Goal: Task Accomplishment & Management: Use online tool/utility

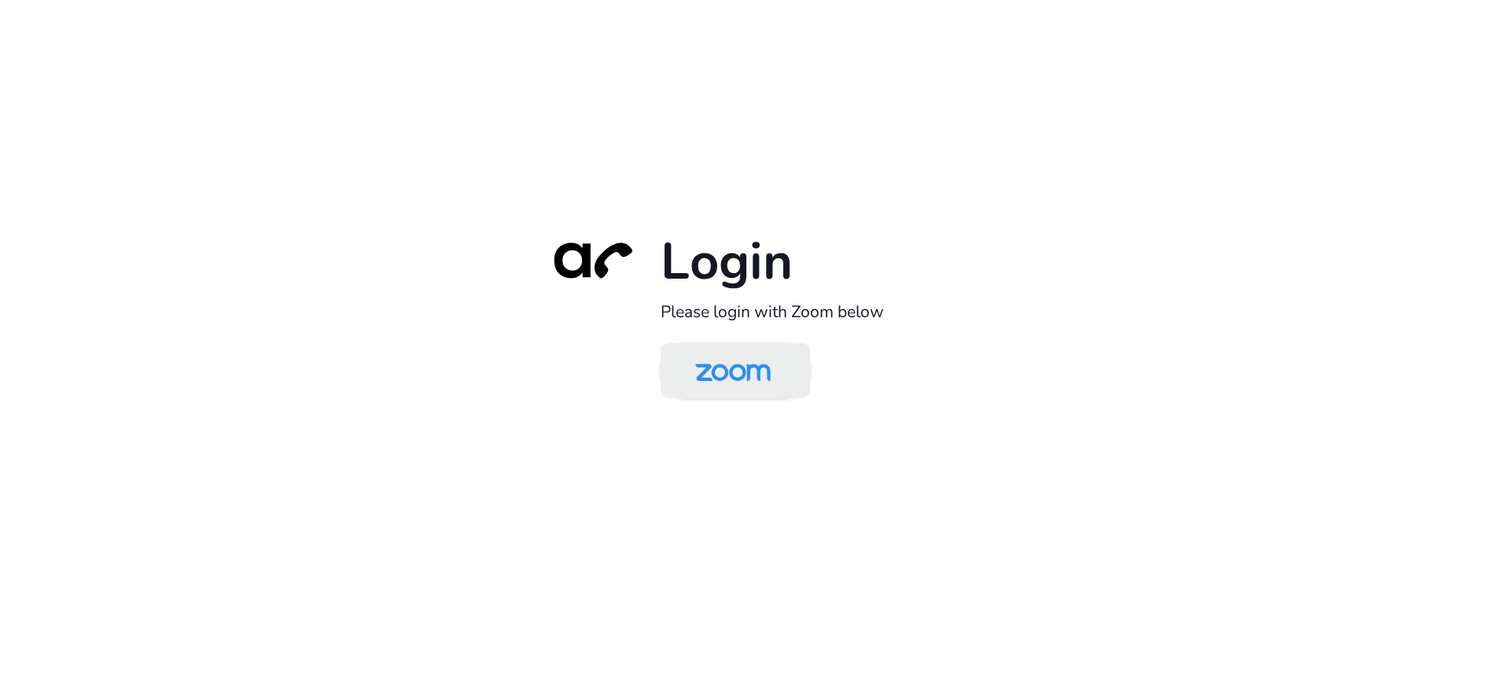
click at [751, 378] on img at bounding box center [733, 371] width 109 height 51
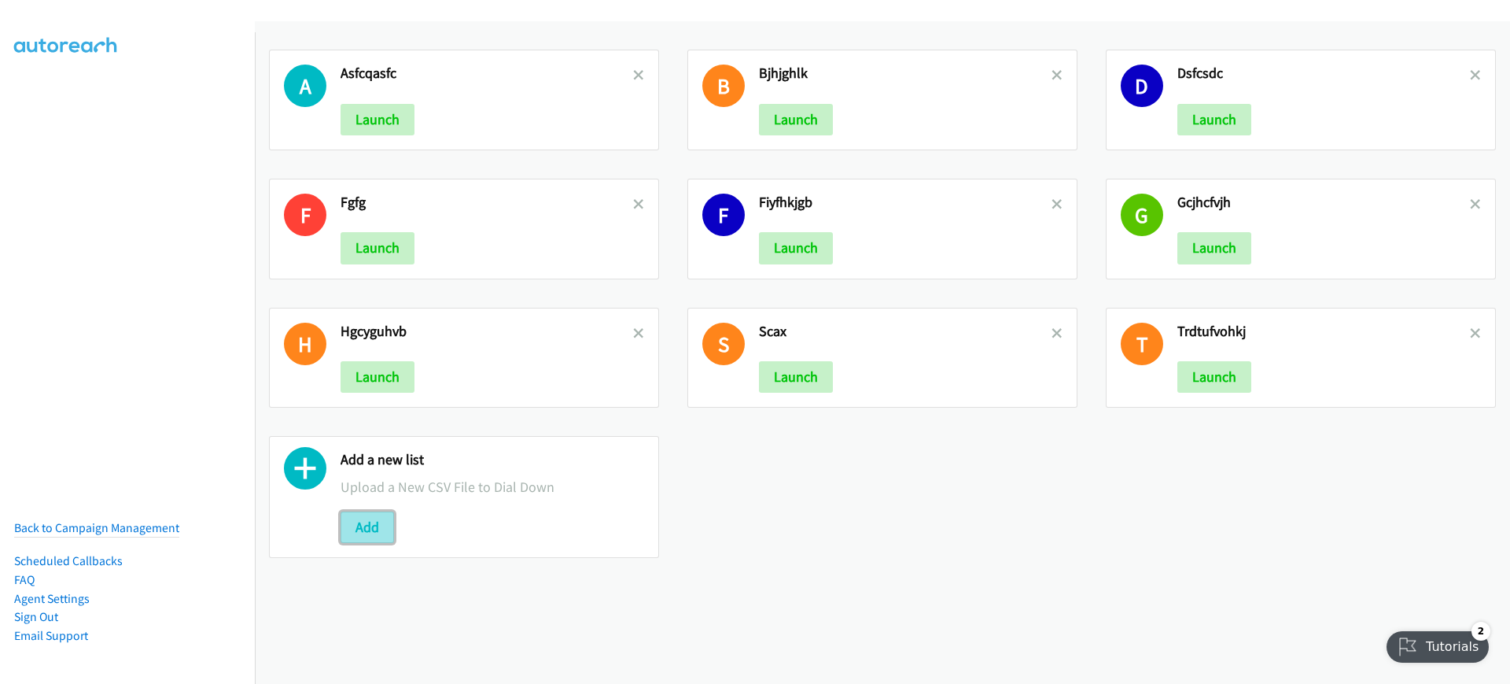
click at [352, 517] on button "Add" at bounding box center [367, 526] width 53 height 31
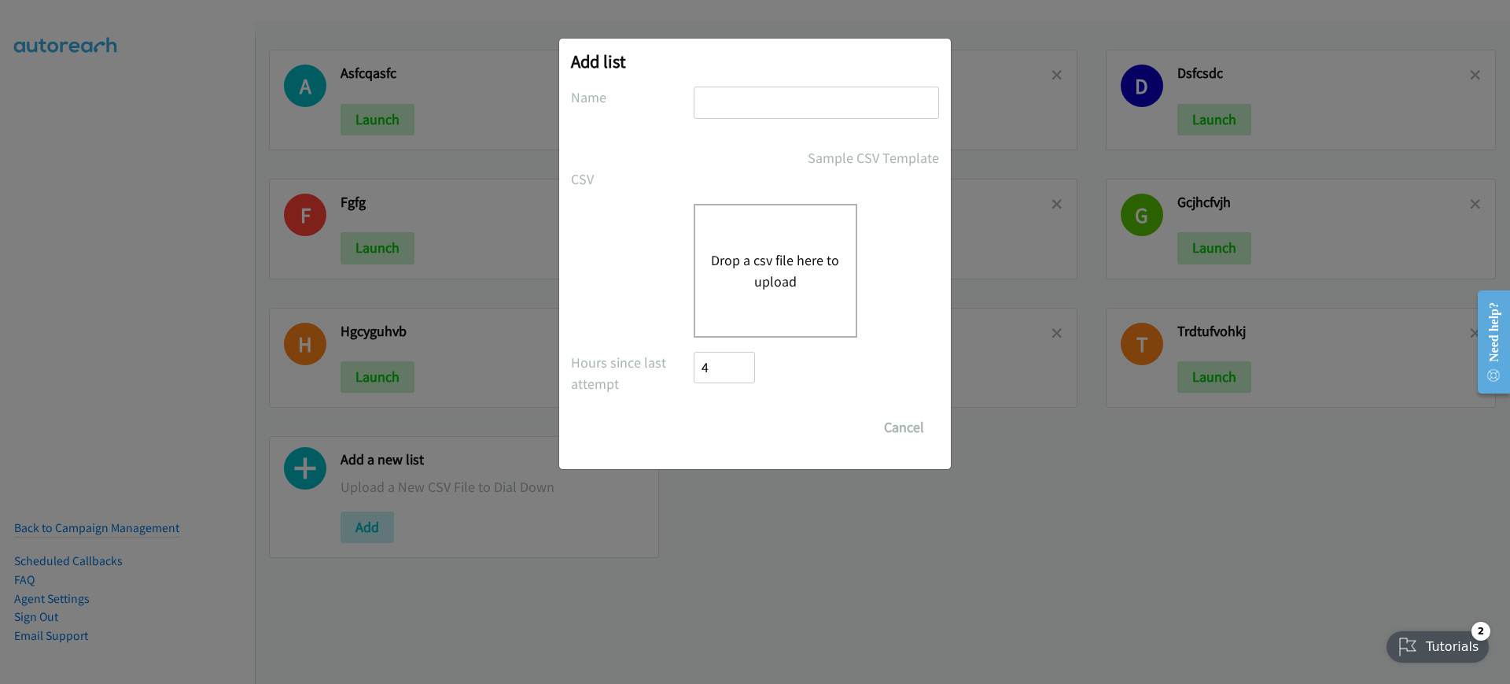
click at [764, 267] on button "Drop a csv file here to upload" at bounding box center [775, 270] width 129 height 42
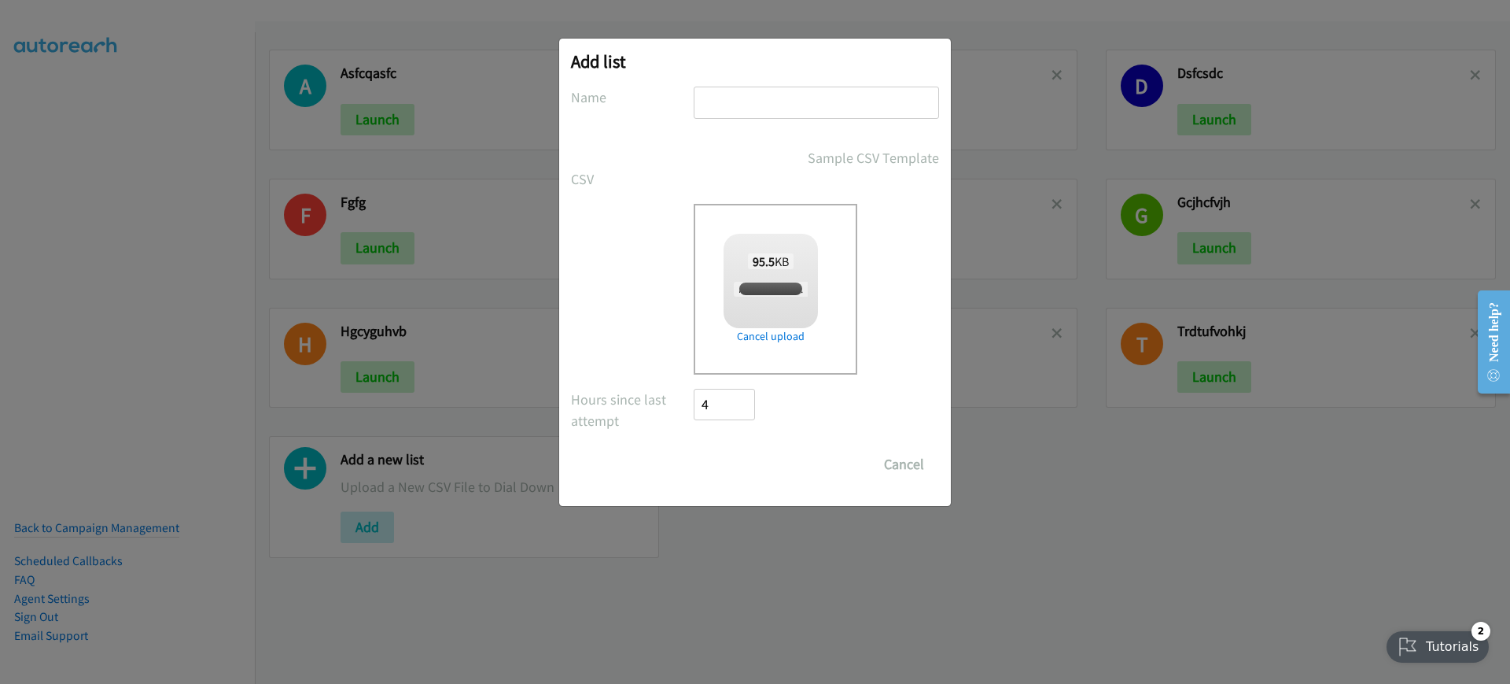
checkbox input "true"
click at [773, 94] on input "text" at bounding box center [816, 103] width 245 height 32
type input "zxcszx"
click at [746, 470] on input "Save List" at bounding box center [735, 463] width 83 height 31
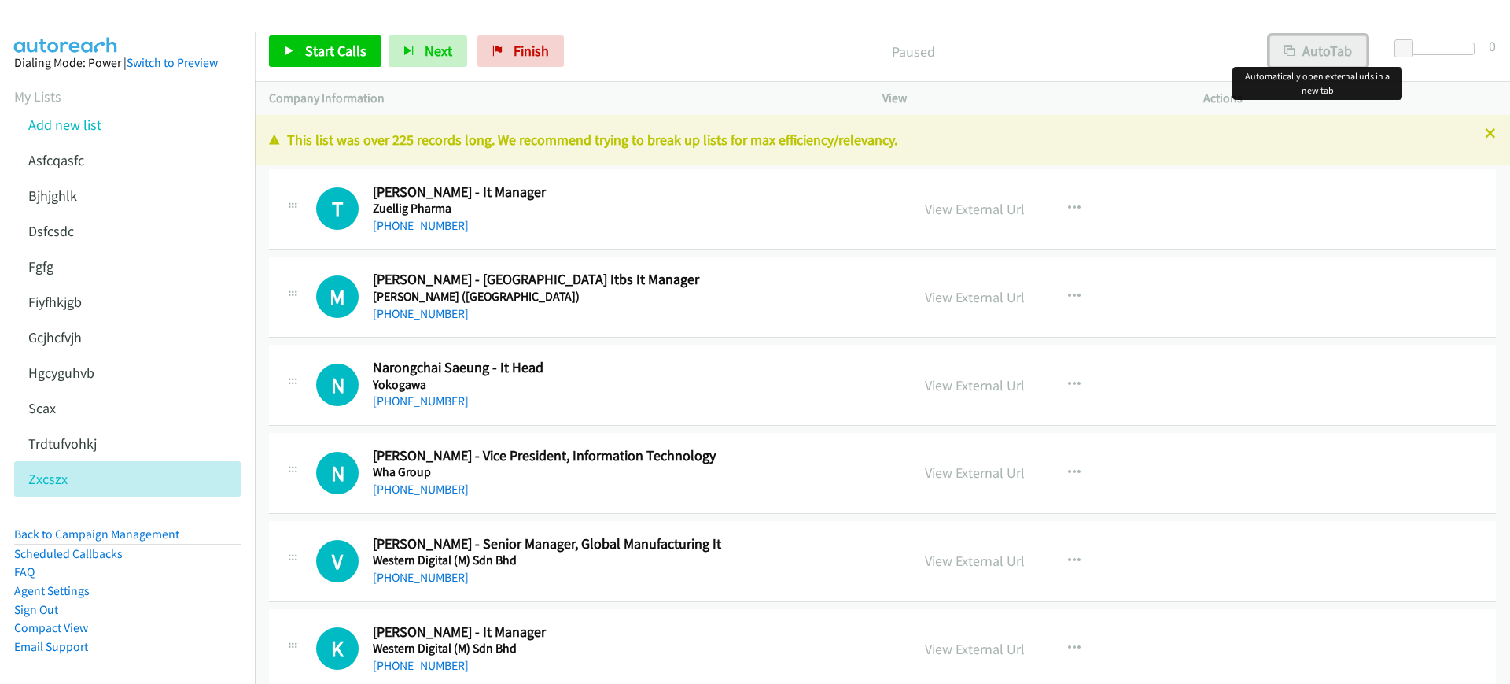
click at [1313, 38] on button "AutoTab" at bounding box center [1319, 50] width 98 height 31
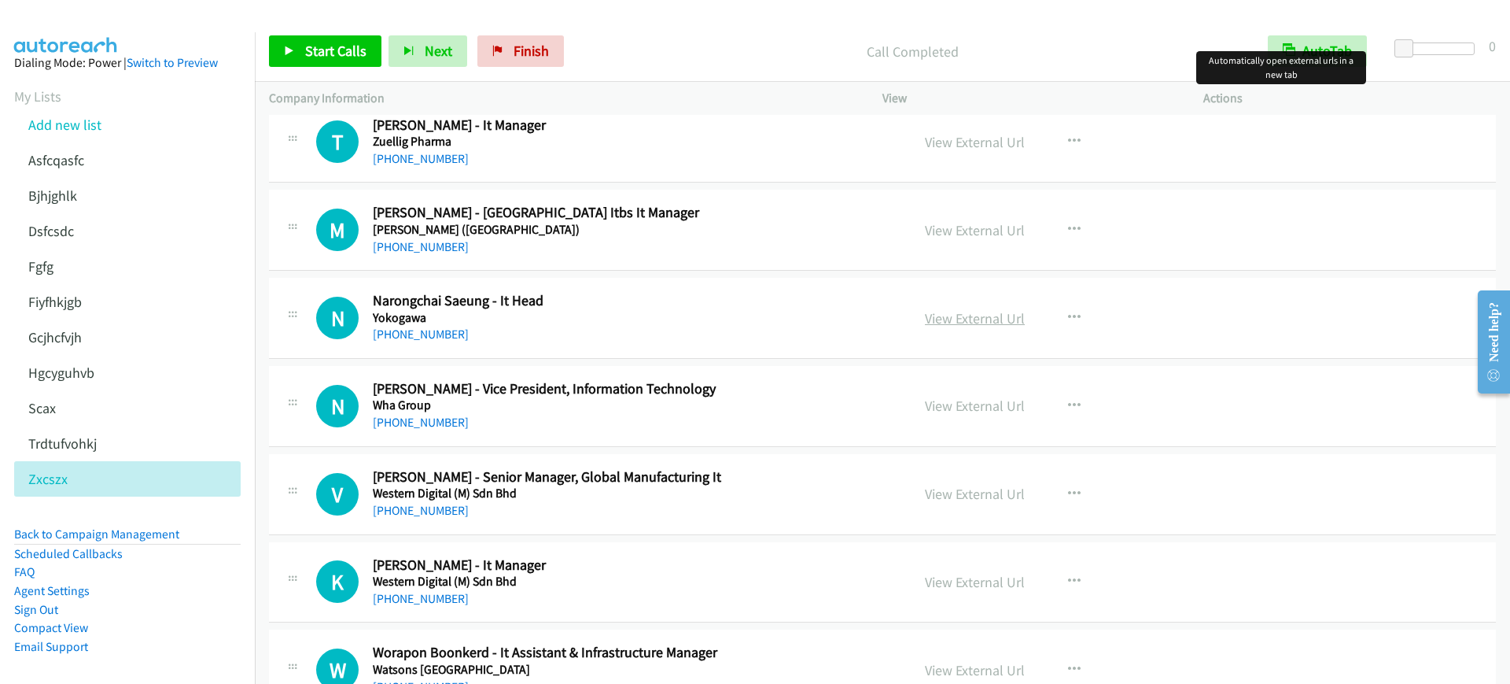
scroll to position [98, 0]
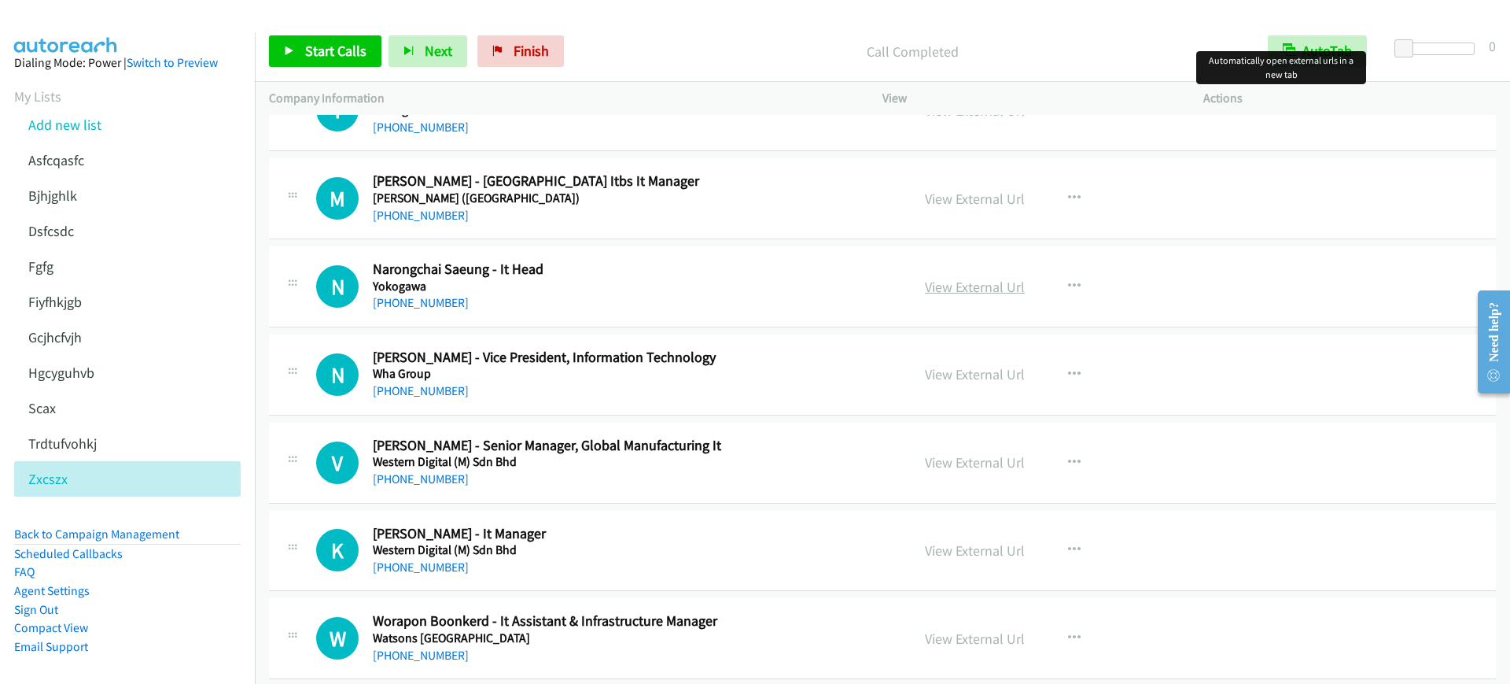
click at [970, 287] on link "View External Url" at bounding box center [975, 287] width 100 height 18
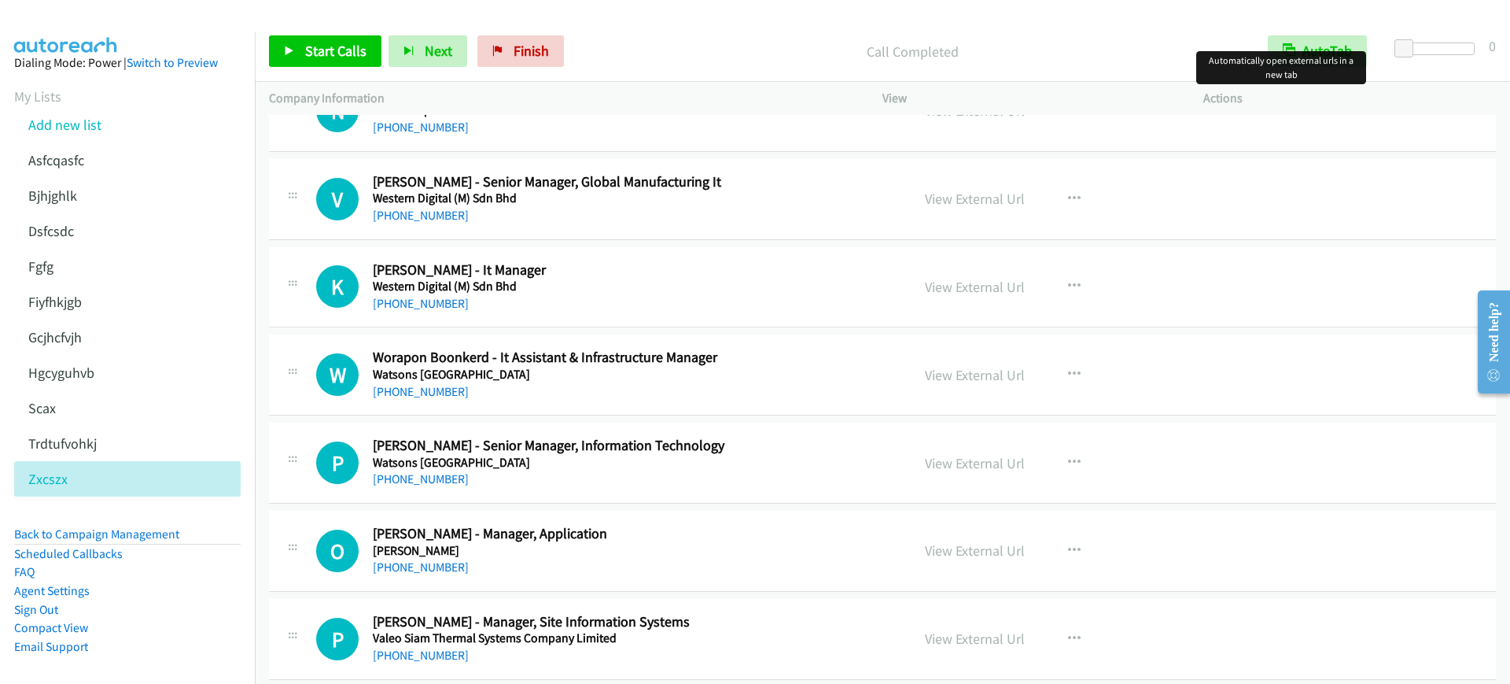
scroll to position [393, 0]
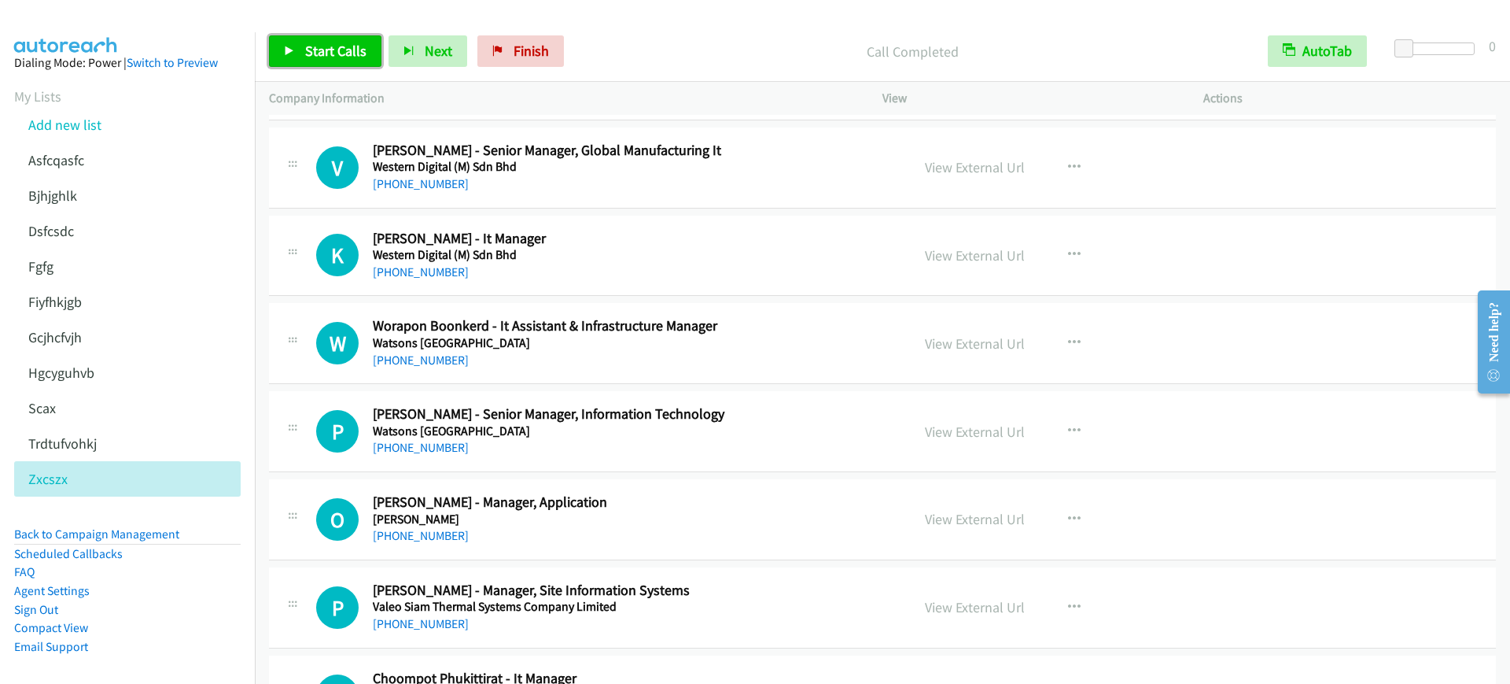
click at [345, 42] on span "Start Calls" at bounding box center [335, 51] width 61 height 18
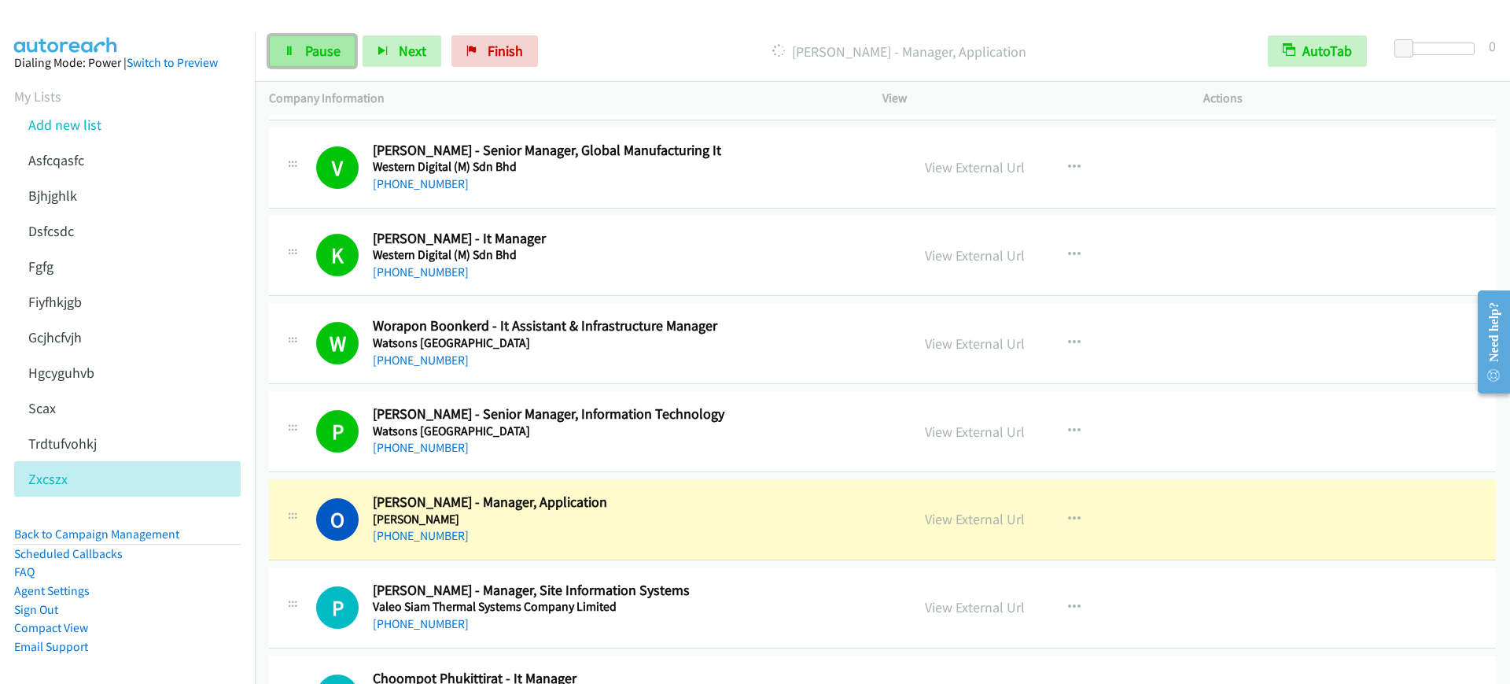
click at [348, 63] on link "Pause" at bounding box center [312, 50] width 87 height 31
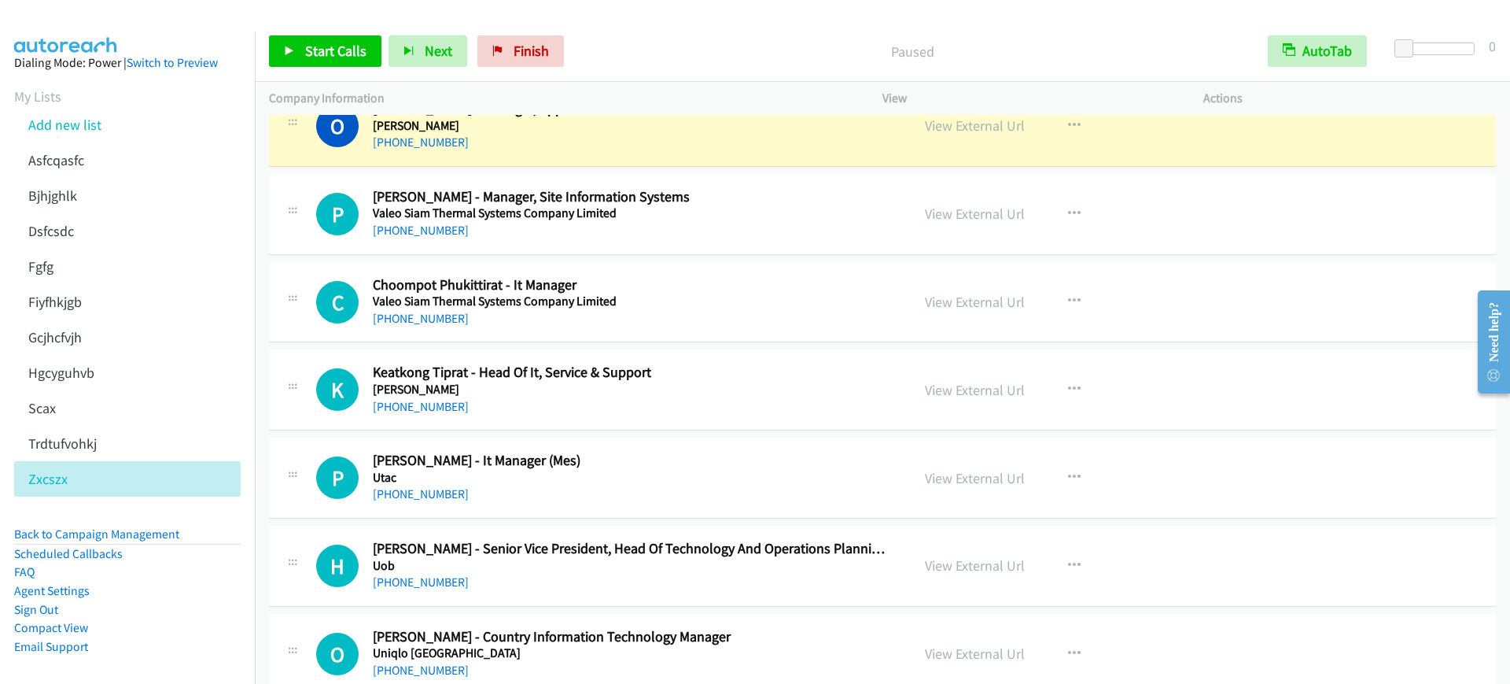
scroll to position [688, 0]
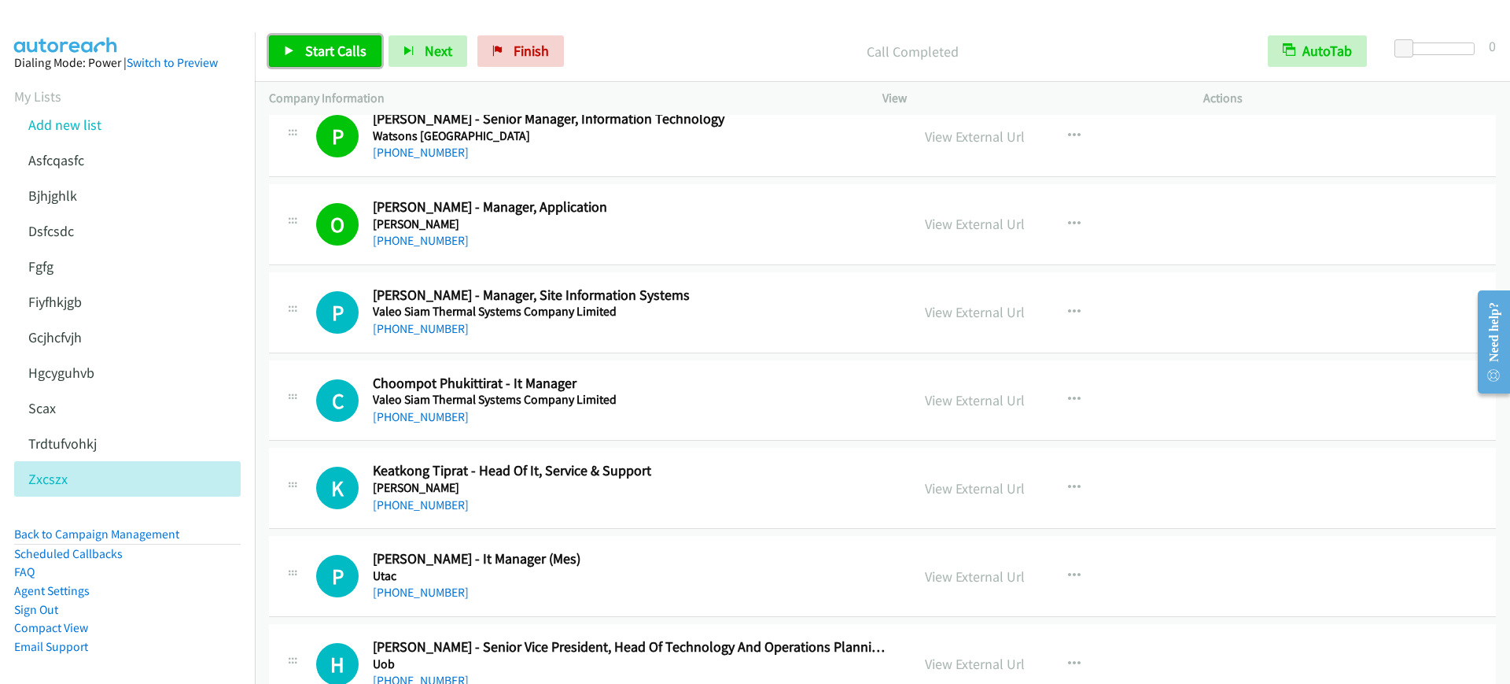
click at [348, 53] on span "Start Calls" at bounding box center [335, 51] width 61 height 18
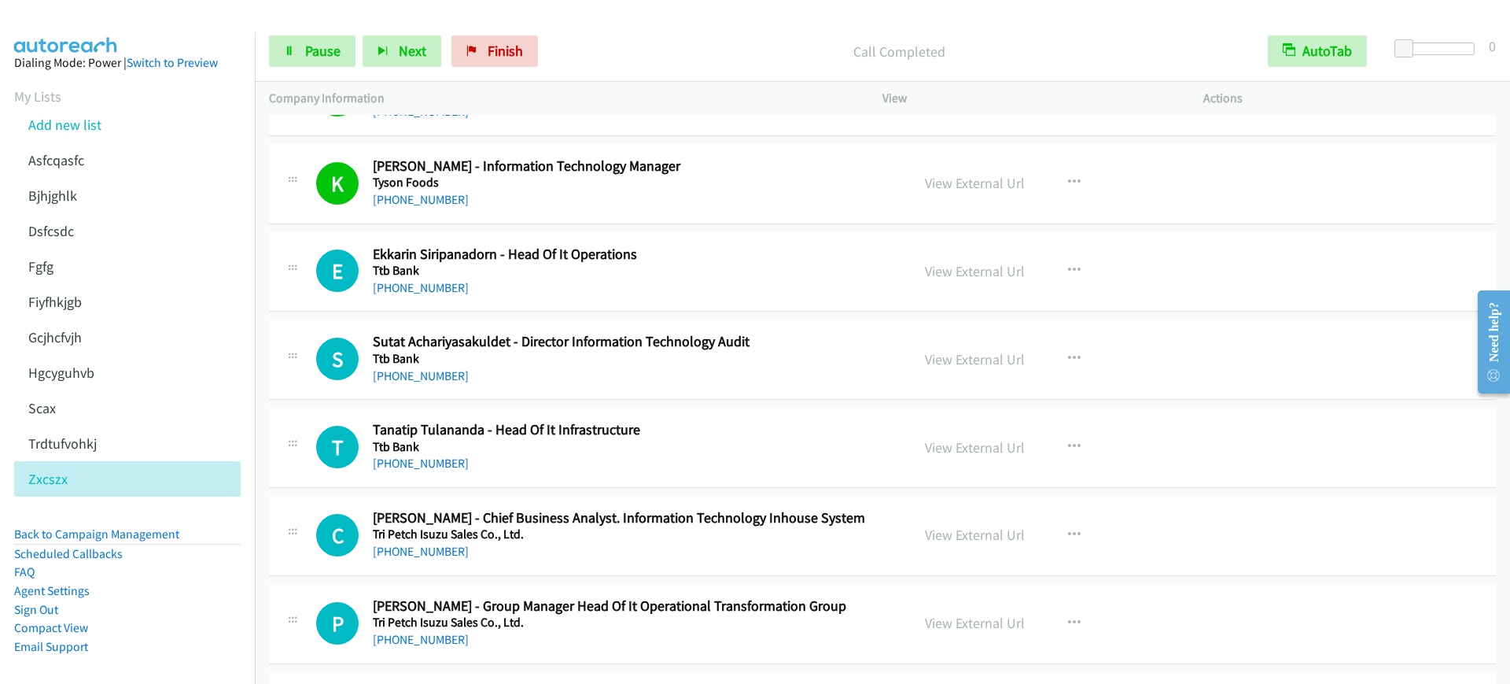
scroll to position [1377, 0]
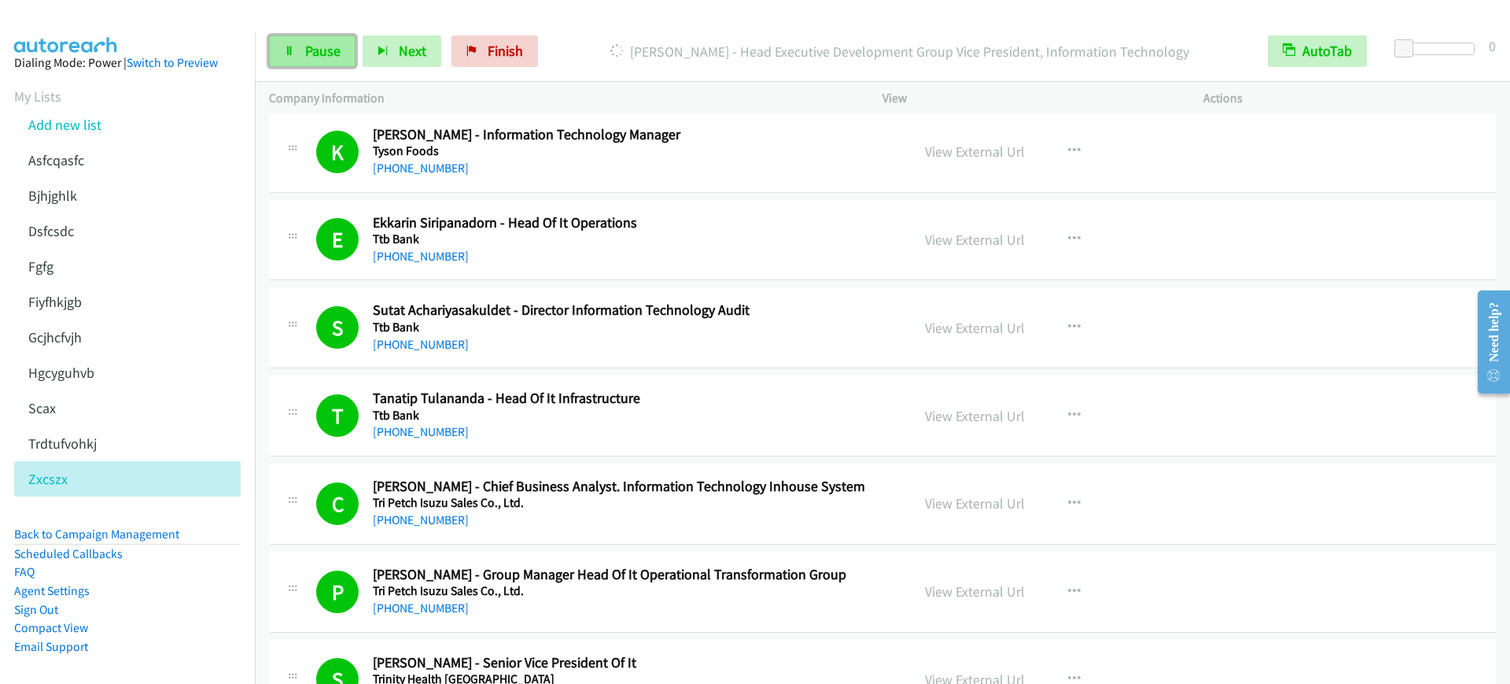
click at [353, 48] on link "Pause" at bounding box center [312, 50] width 87 height 31
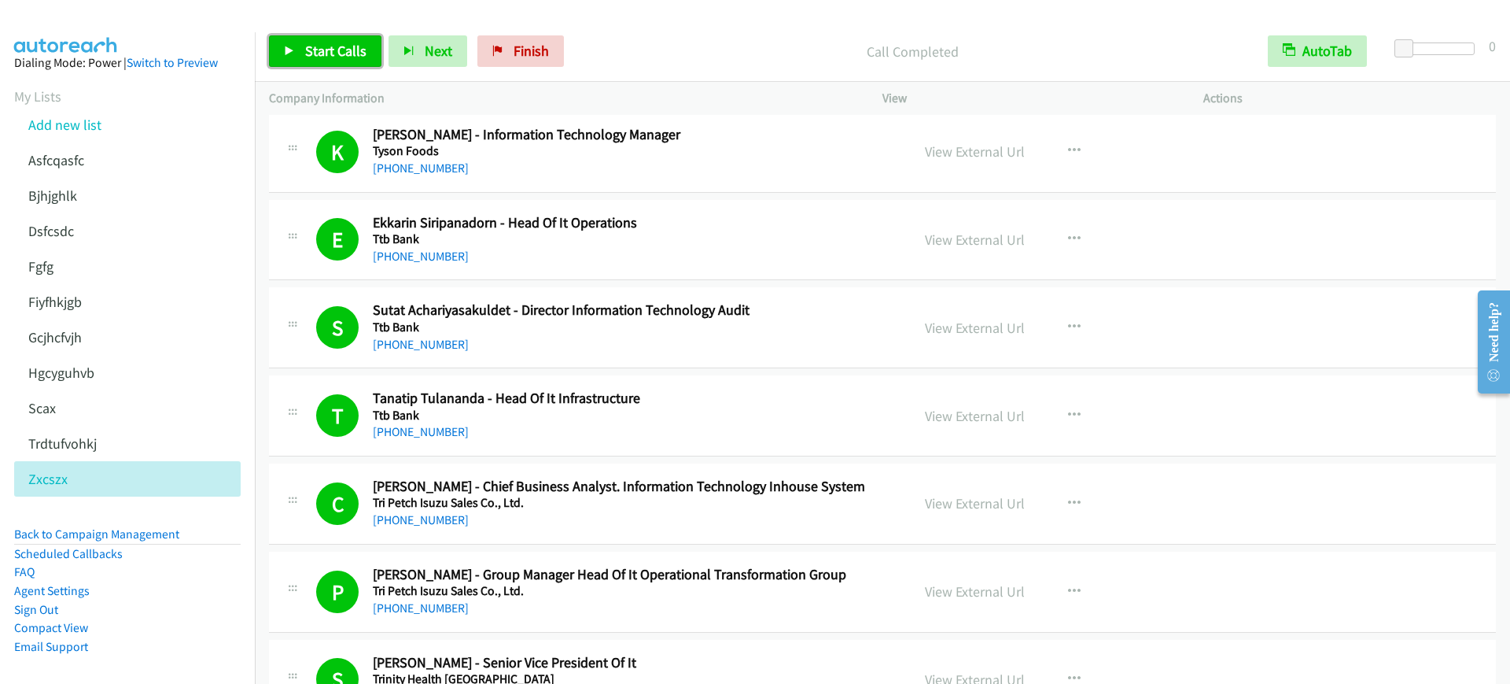
click at [343, 61] on link "Start Calls" at bounding box center [325, 50] width 112 height 31
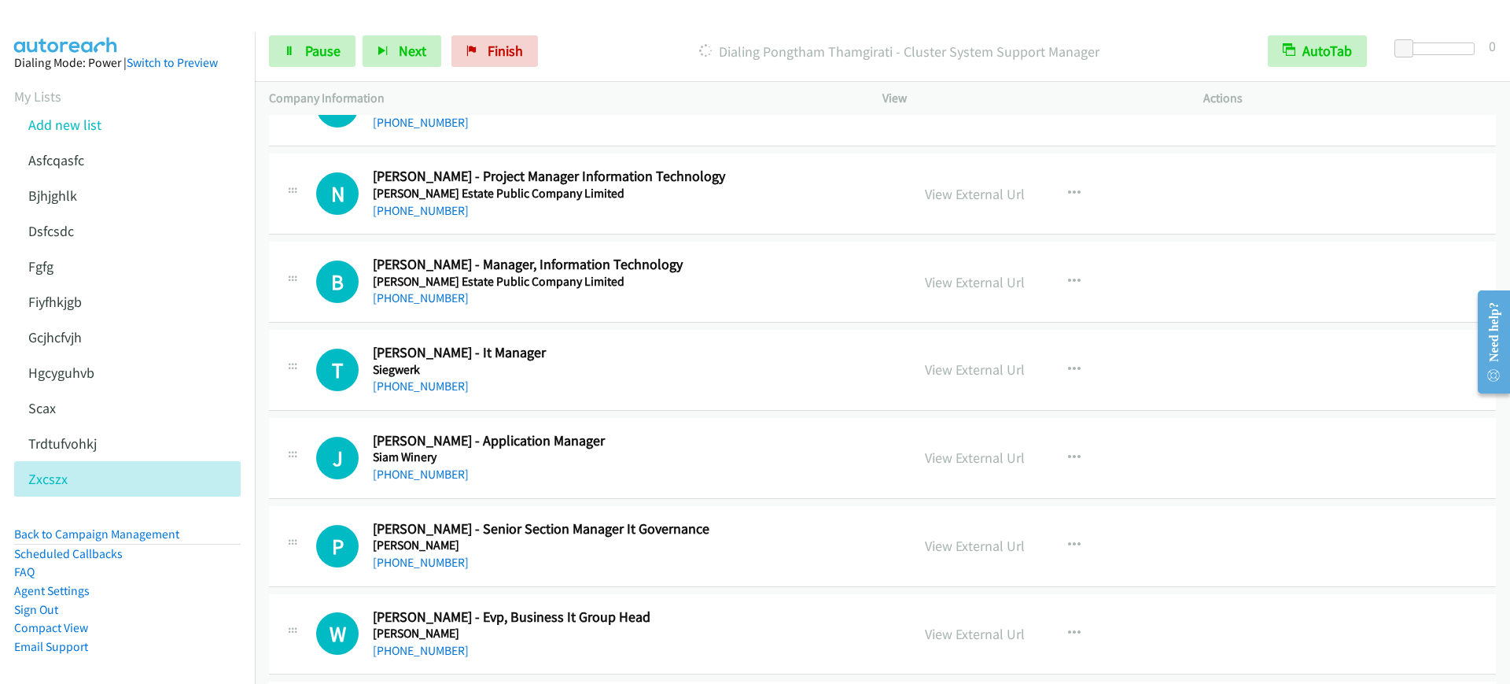
scroll to position [5212, 0]
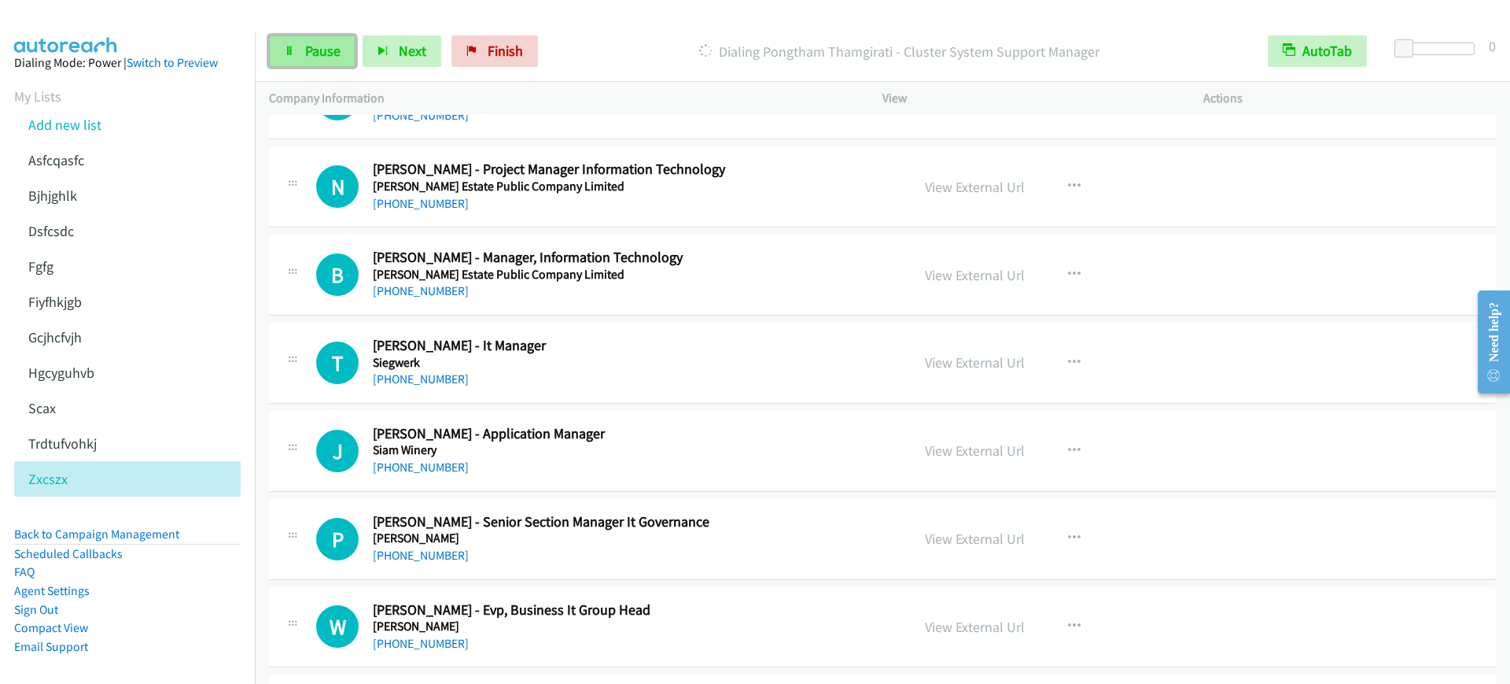
click at [335, 57] on span "Pause" at bounding box center [322, 51] width 35 height 18
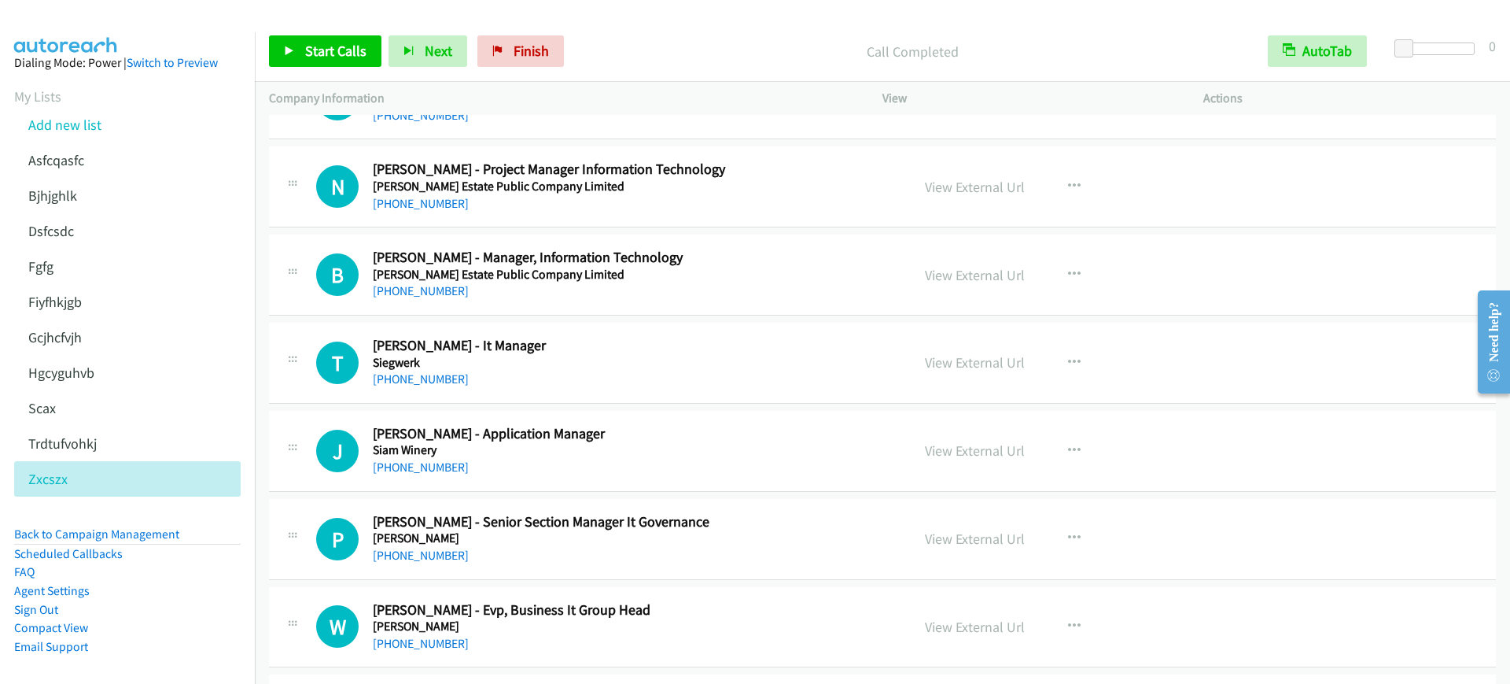
click at [319, 31] on div "Start Calls Pause Next Finish Call Completed AutoTab AutoTab 0" at bounding box center [883, 51] width 1256 height 61
click at [330, 57] on span "Start Calls" at bounding box center [335, 51] width 61 height 18
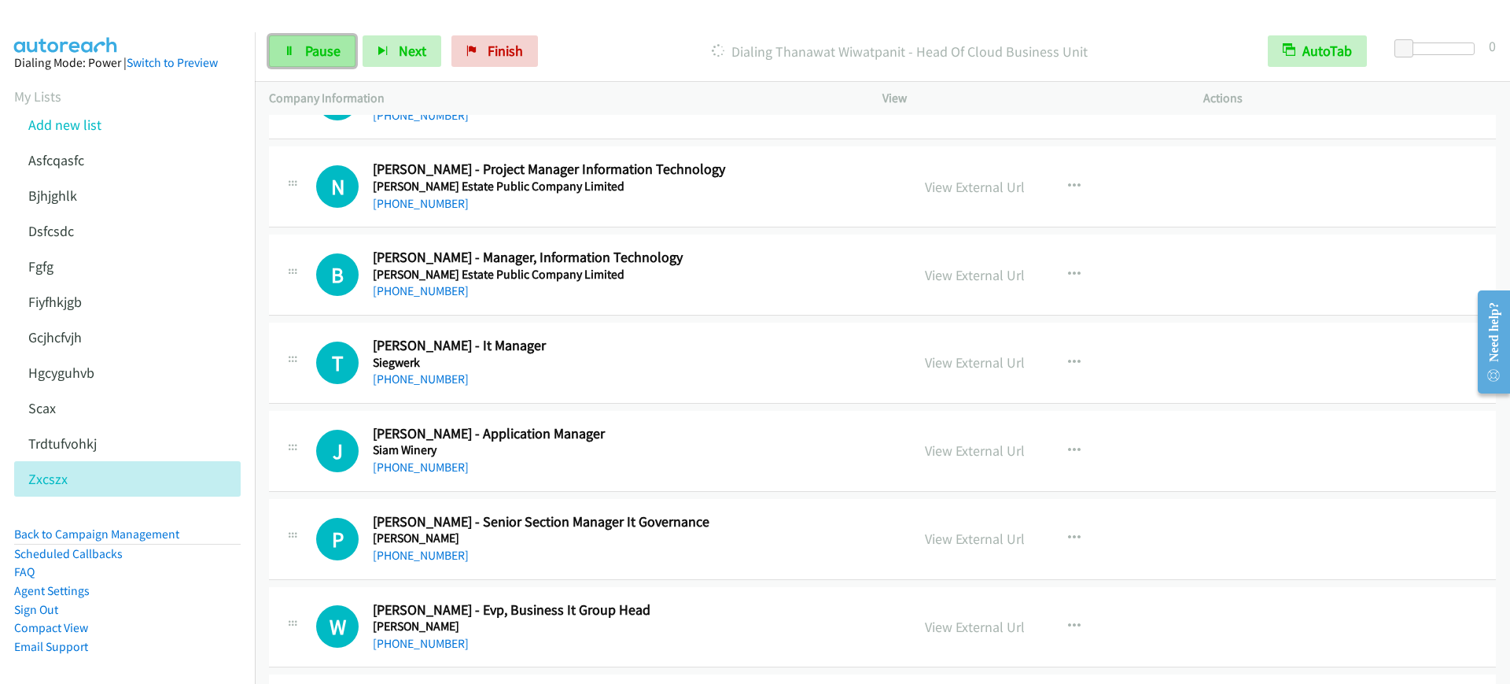
click at [302, 55] on link "Pause" at bounding box center [312, 50] width 87 height 31
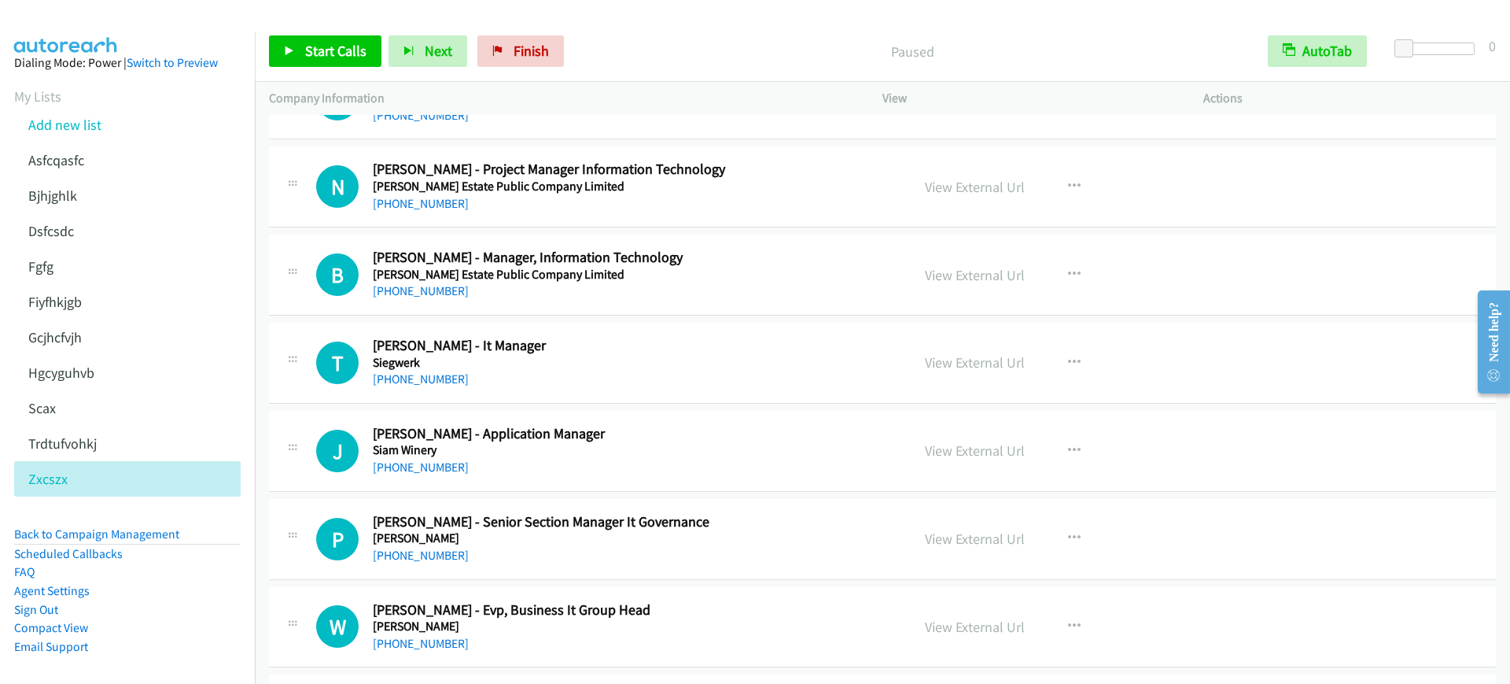
scroll to position [4720, 0]
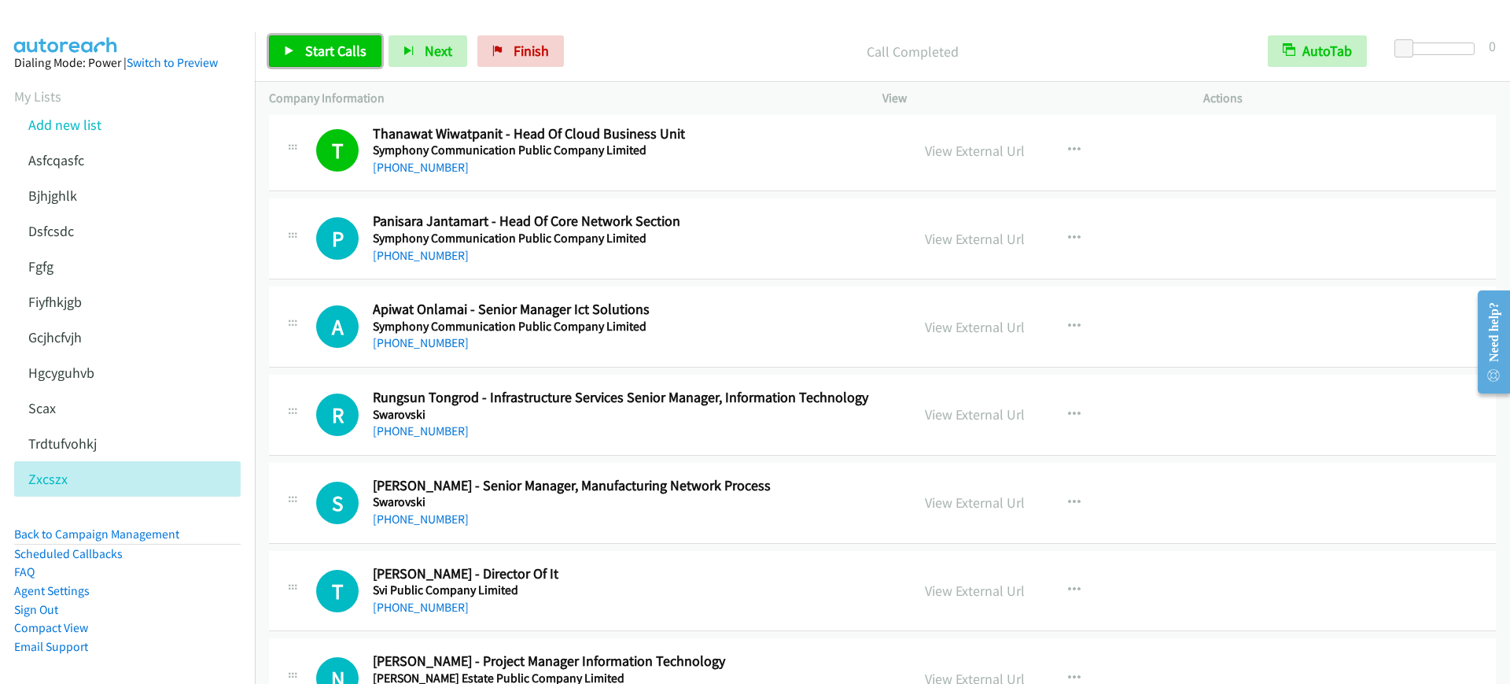
click at [312, 45] on span "Start Calls" at bounding box center [335, 51] width 61 height 18
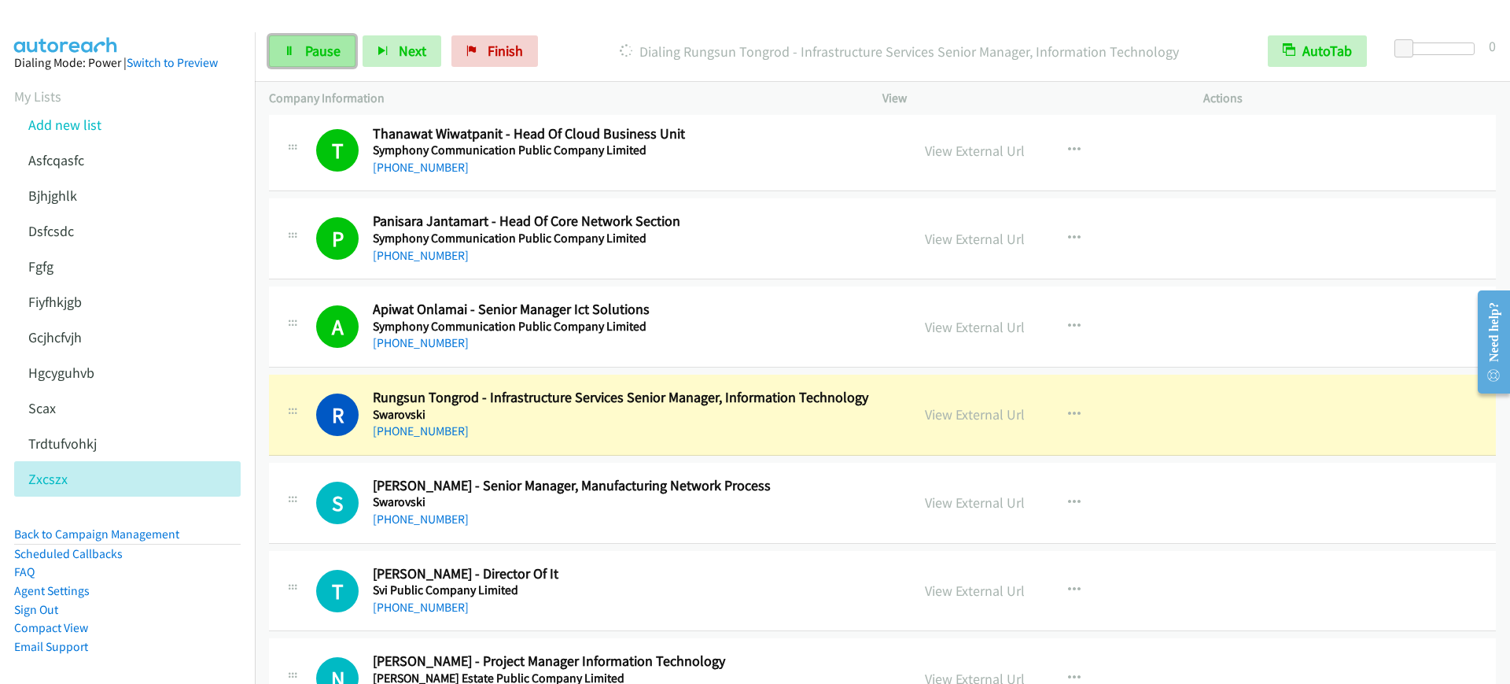
click at [309, 46] on span "Pause" at bounding box center [322, 51] width 35 height 18
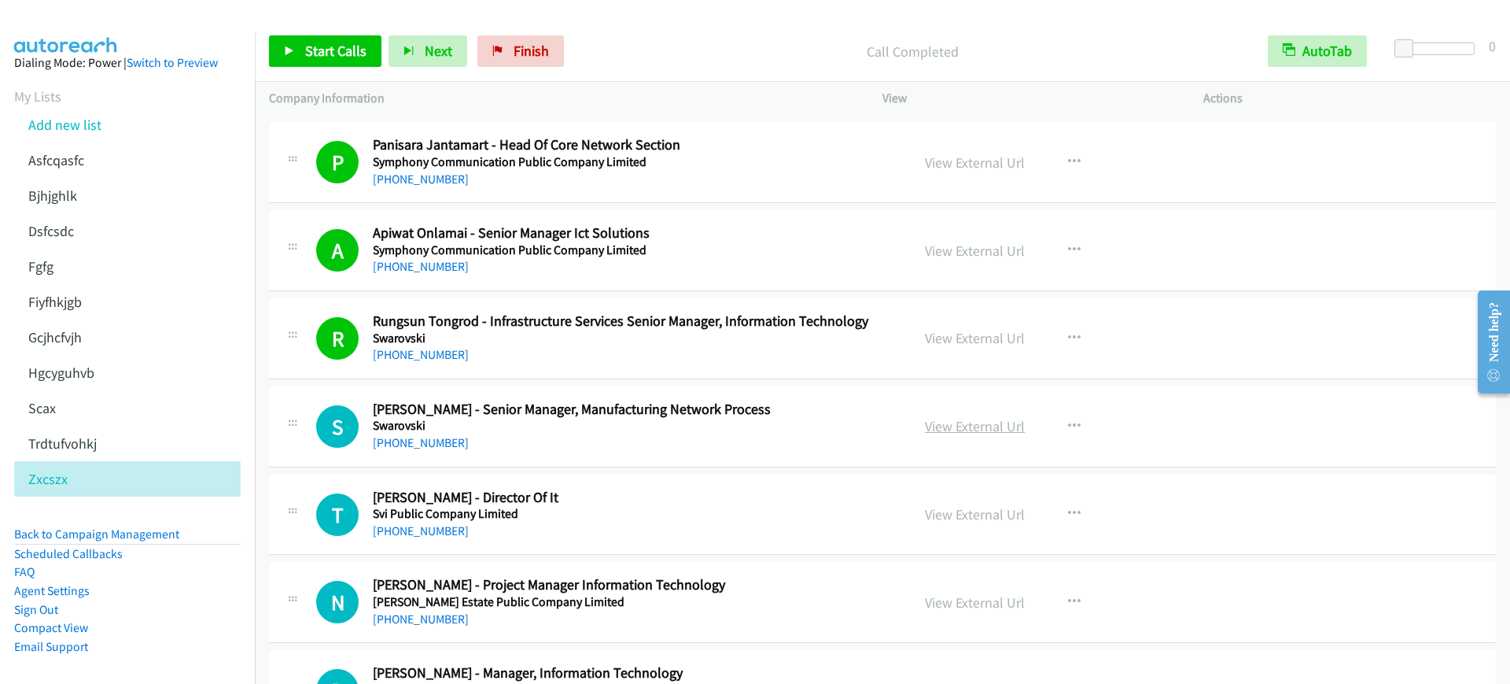
scroll to position [4818, 0]
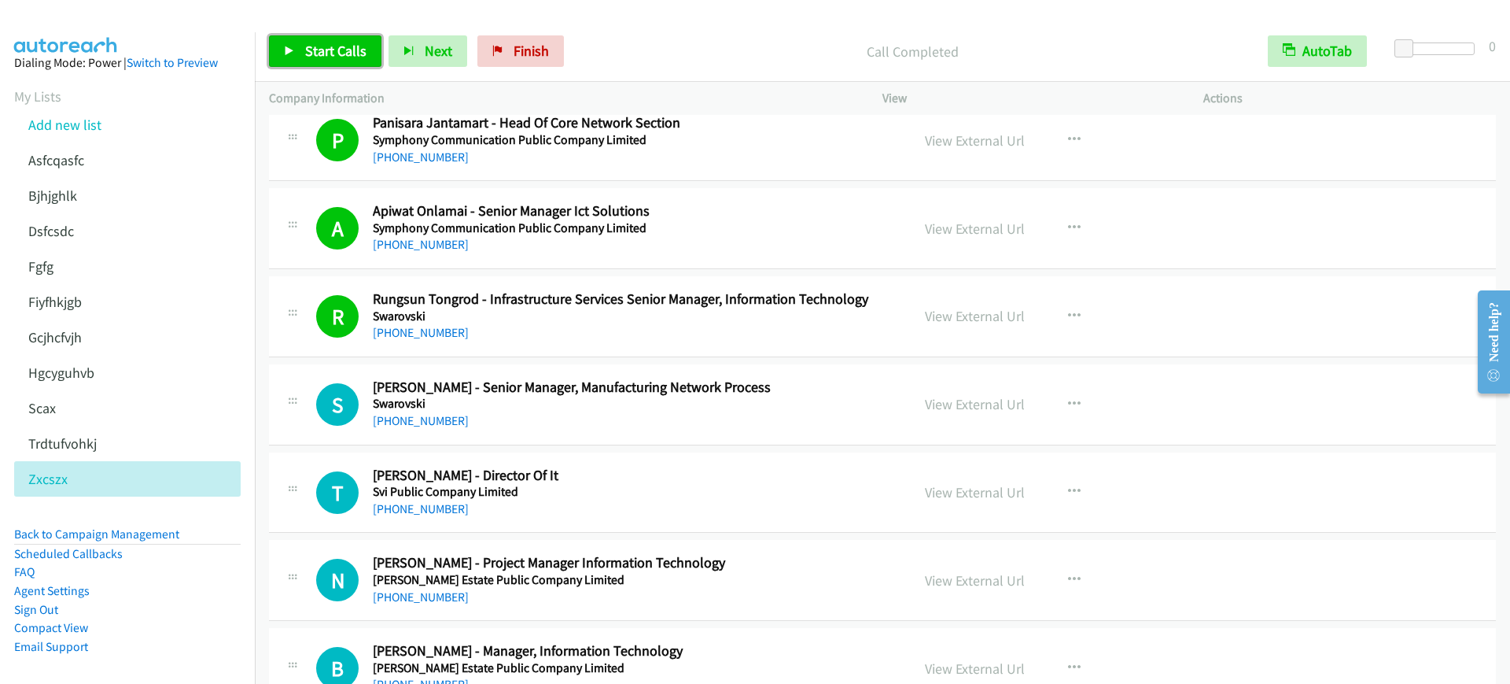
click at [325, 43] on span "Start Calls" at bounding box center [335, 51] width 61 height 18
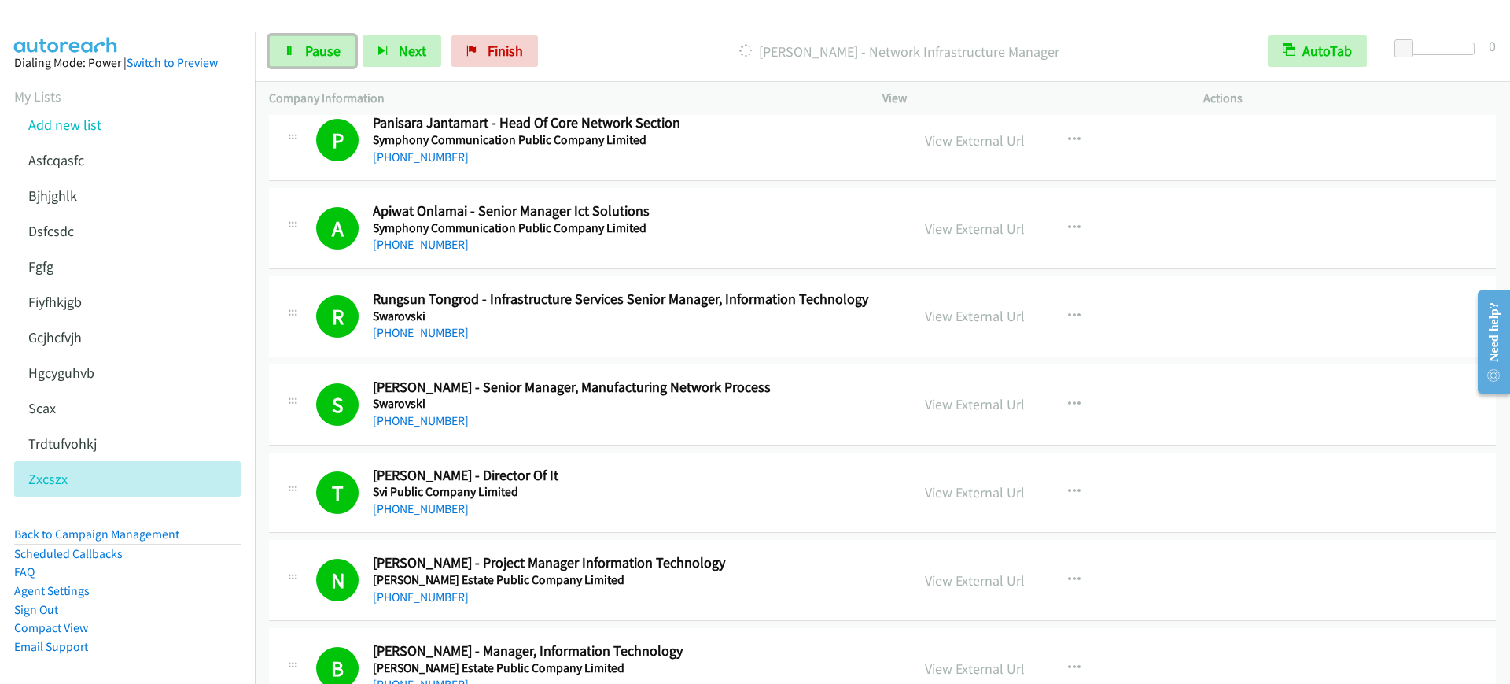
drag, startPoint x: 316, startPoint y: 46, endPoint x: 348, endPoint y: 90, distance: 54.0
click at [316, 47] on span "Pause" at bounding box center [322, 51] width 35 height 18
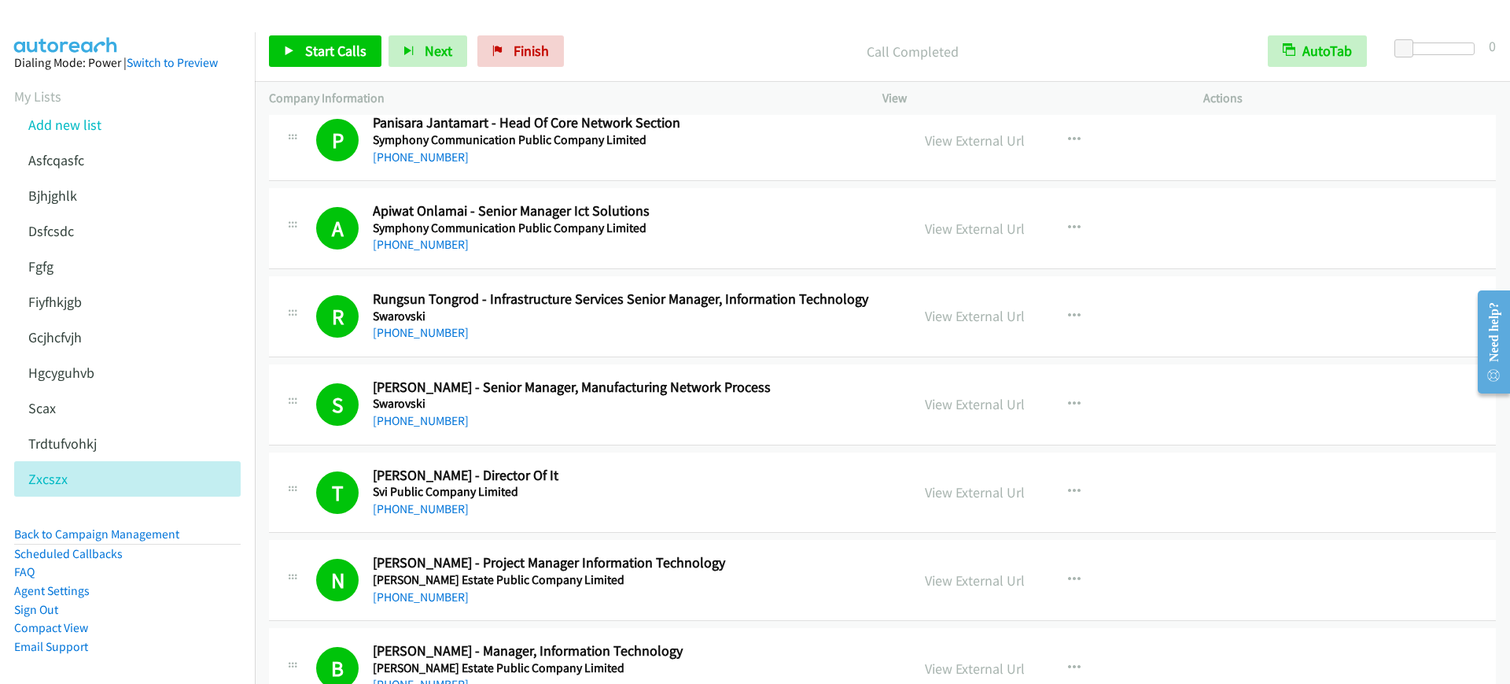
scroll to position [5015, 0]
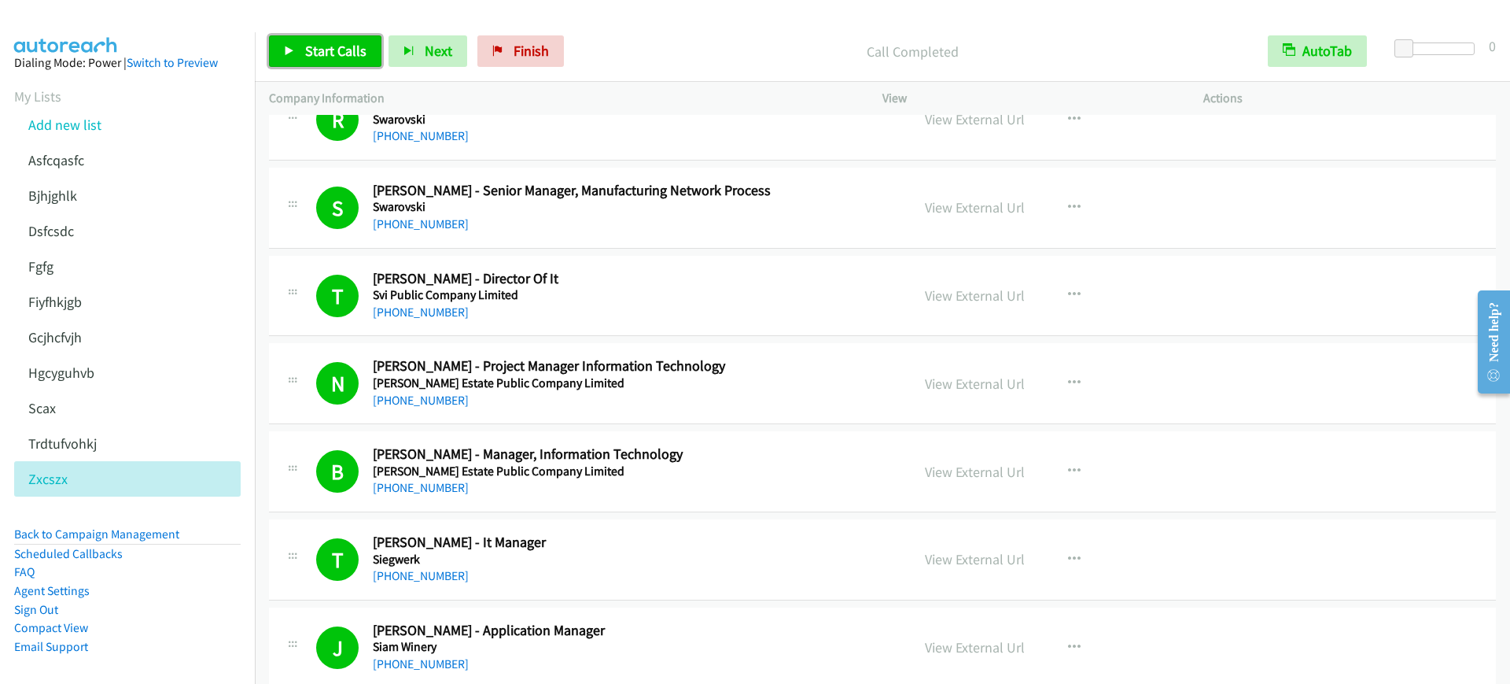
click at [293, 40] on link "Start Calls" at bounding box center [325, 50] width 112 height 31
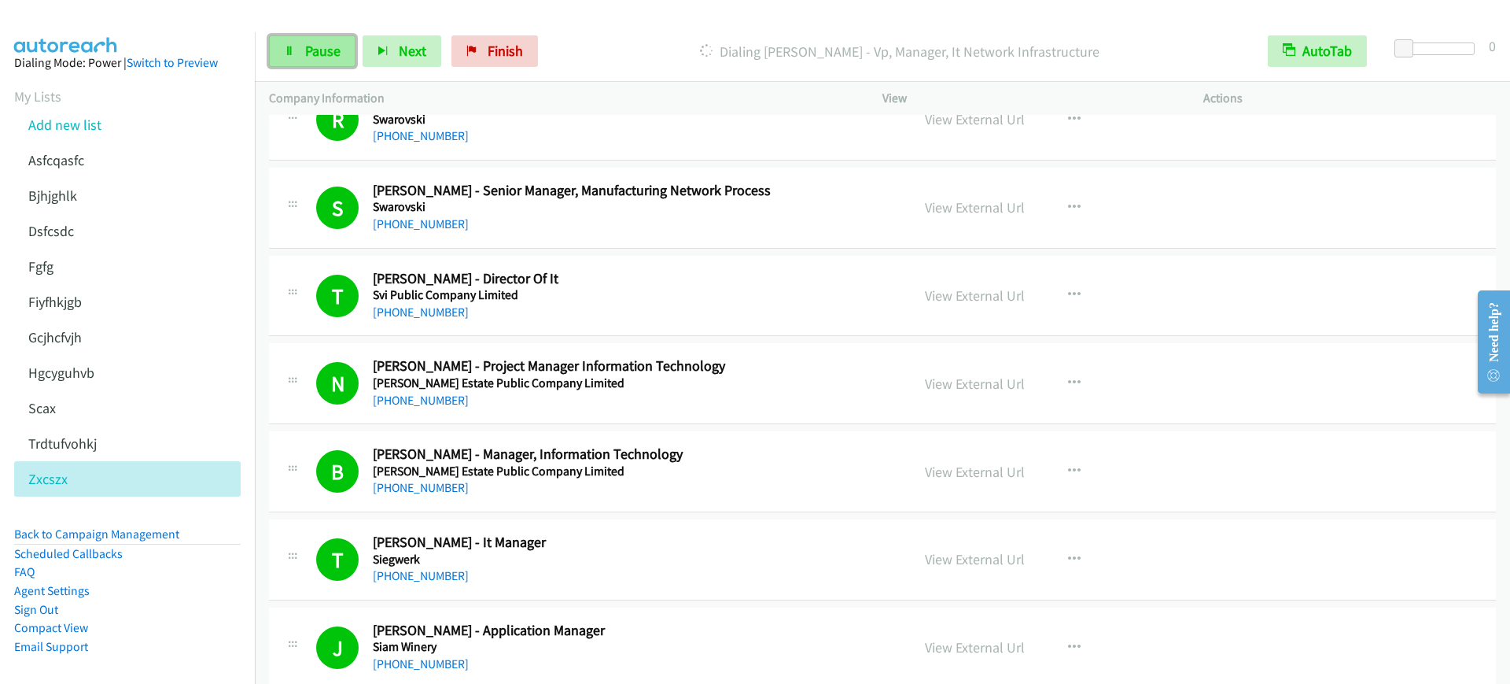
click at [323, 61] on link "Pause" at bounding box center [312, 50] width 87 height 31
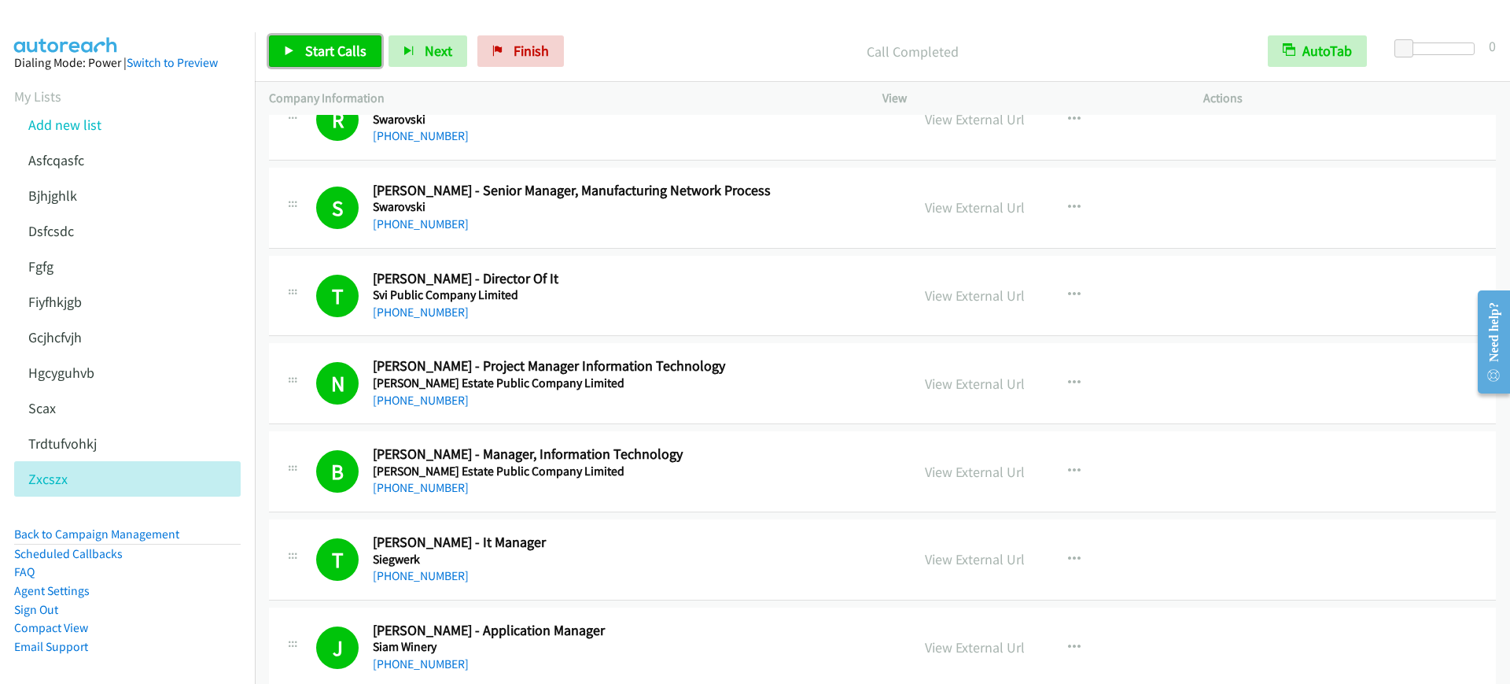
click at [302, 61] on link "Start Calls" at bounding box center [325, 50] width 112 height 31
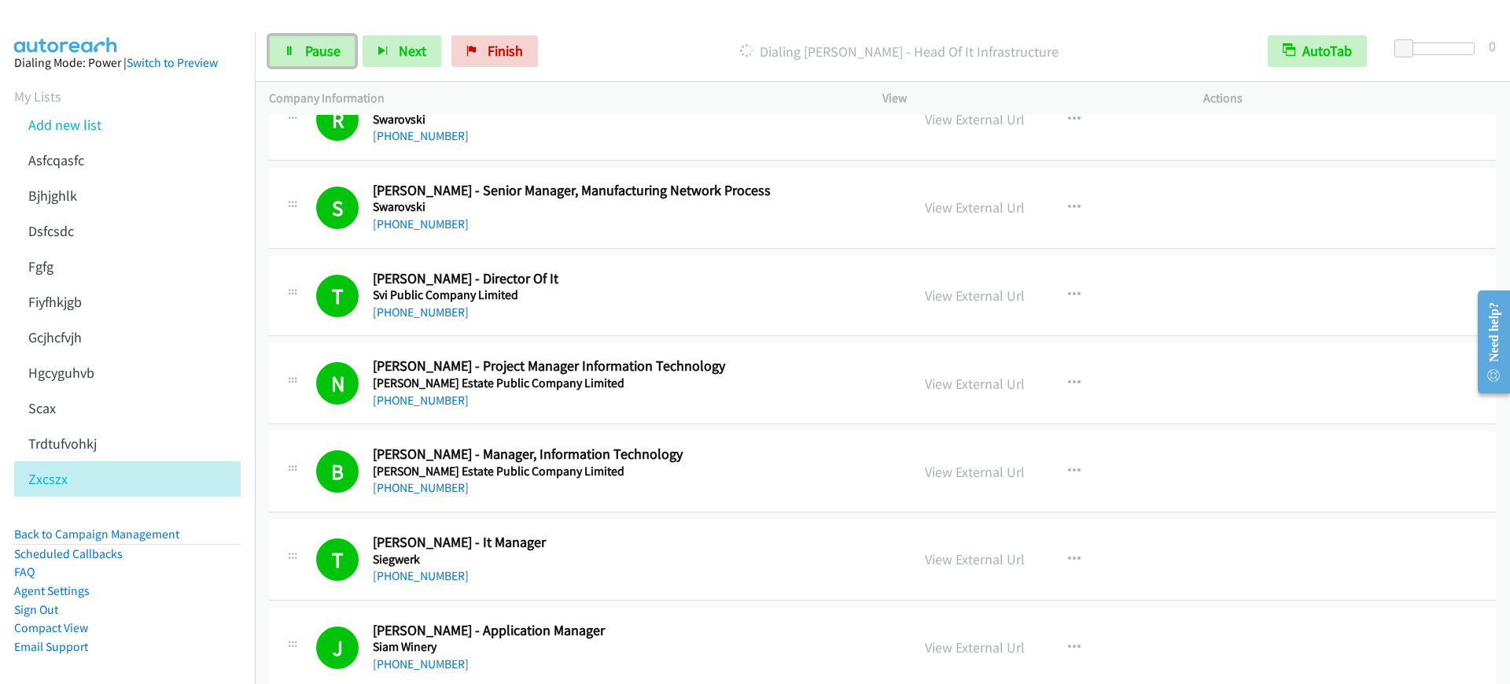
drag, startPoint x: 286, startPoint y: 44, endPoint x: 352, endPoint y: 76, distance: 73.2
click at [286, 46] on icon at bounding box center [289, 51] width 11 height 11
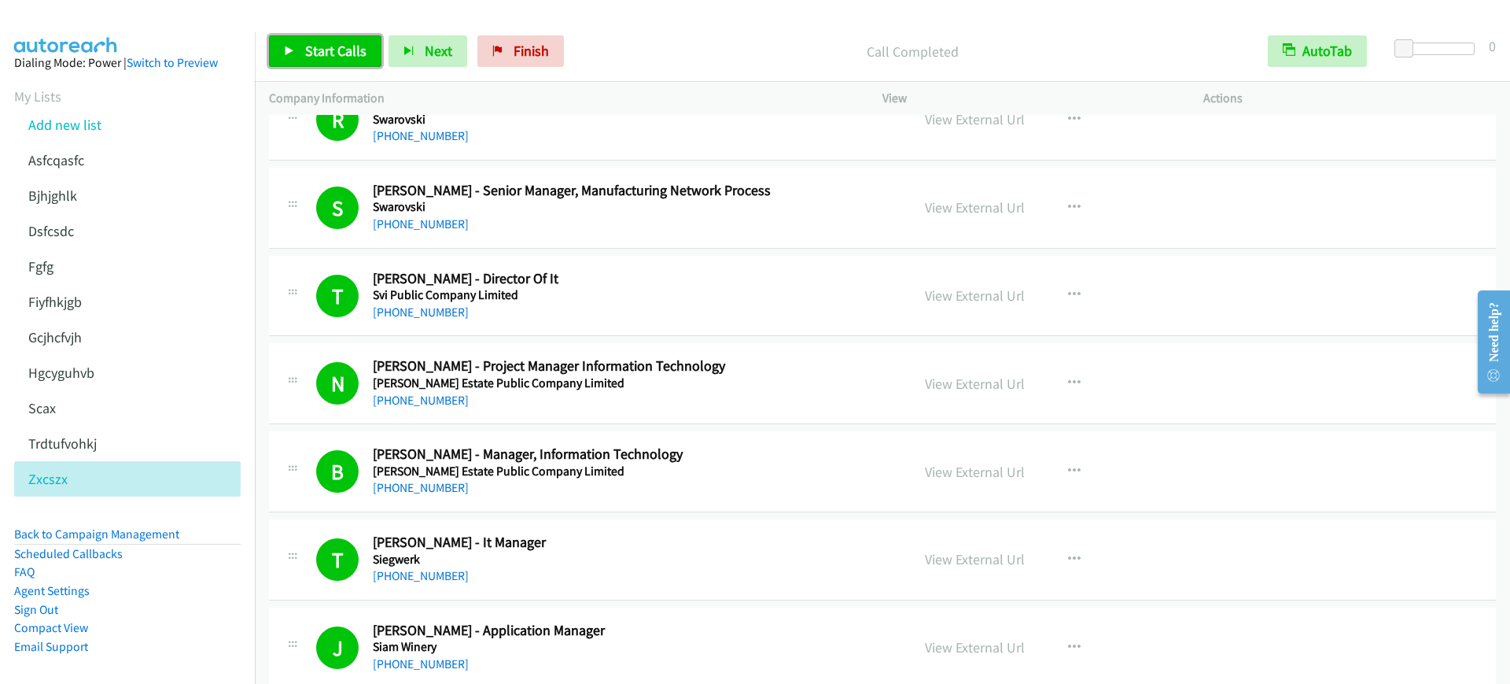
click at [315, 53] on span "Start Calls" at bounding box center [335, 51] width 61 height 18
click at [338, 54] on span "Pause" at bounding box center [322, 51] width 35 height 18
click at [290, 46] on icon at bounding box center [289, 51] width 11 height 11
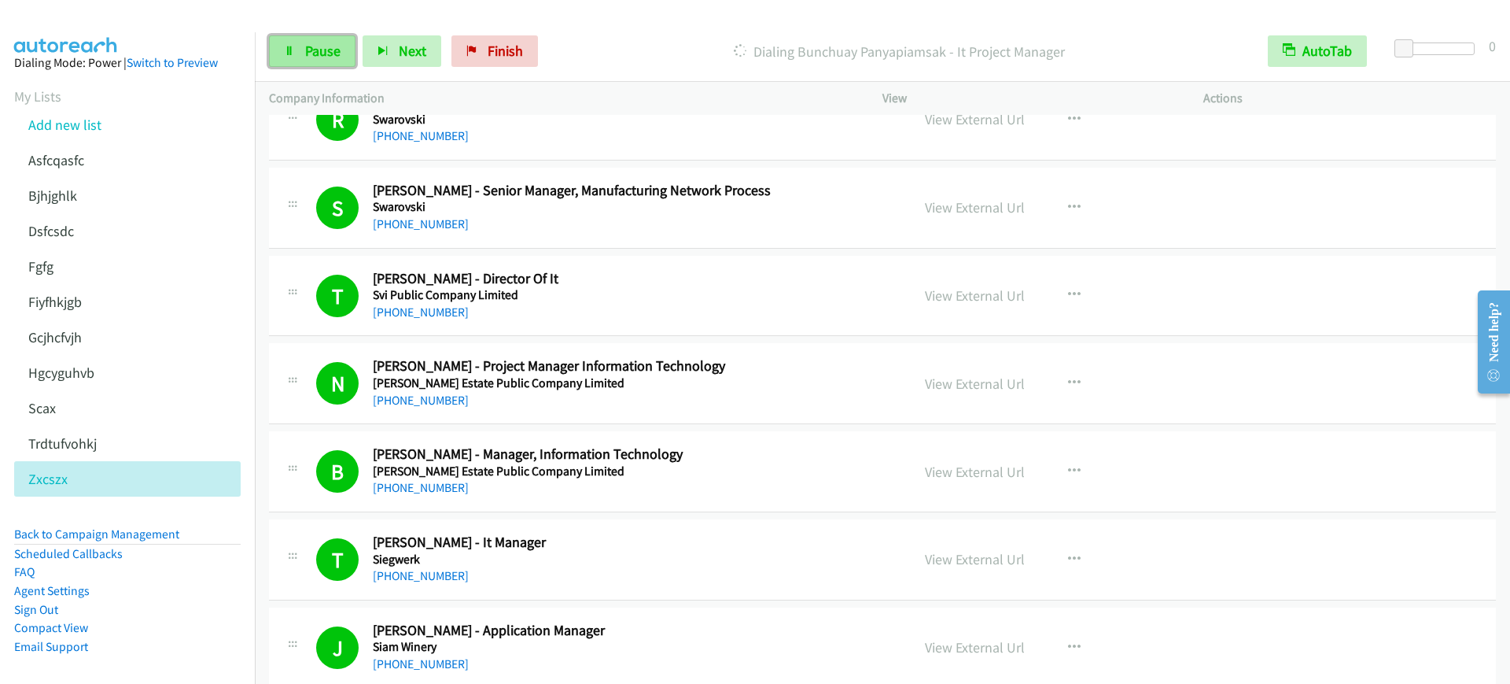
click at [281, 43] on link "Pause" at bounding box center [312, 50] width 87 height 31
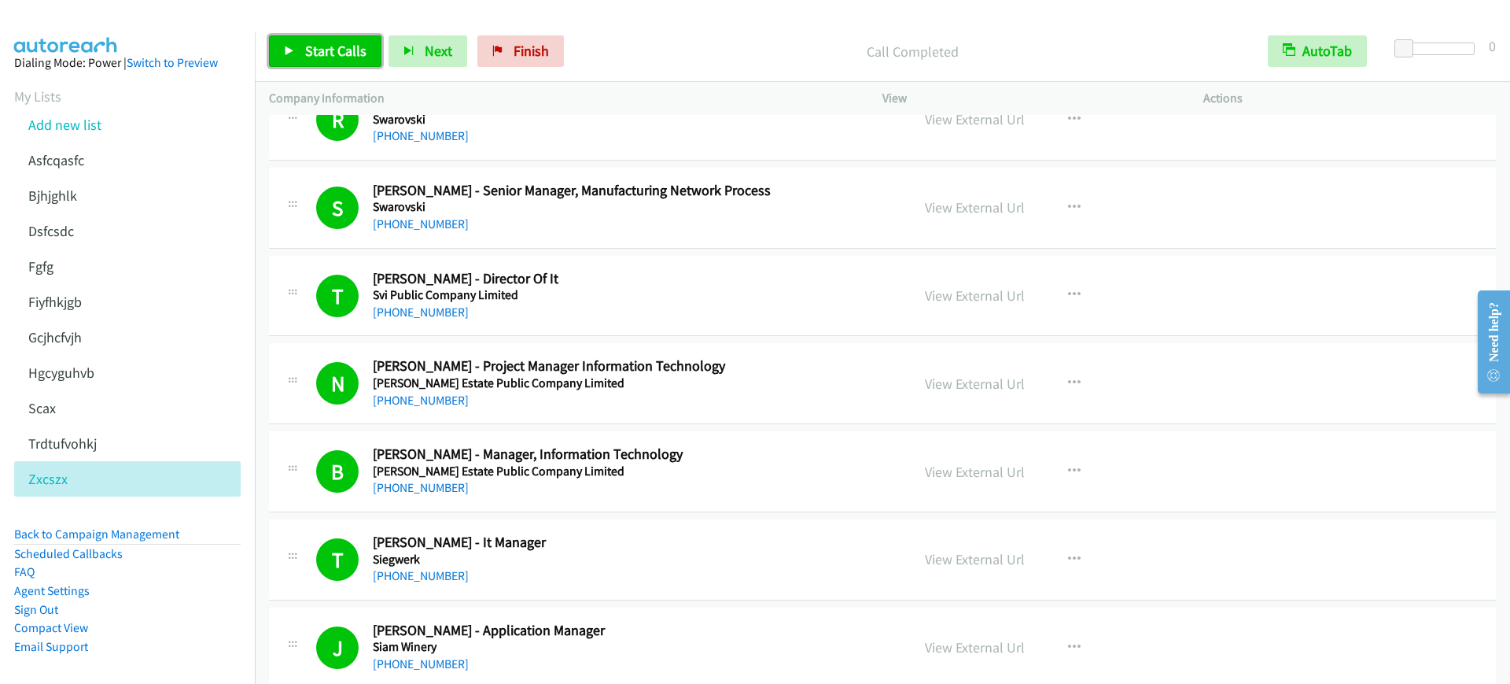
click at [351, 61] on link "Start Calls" at bounding box center [325, 50] width 112 height 31
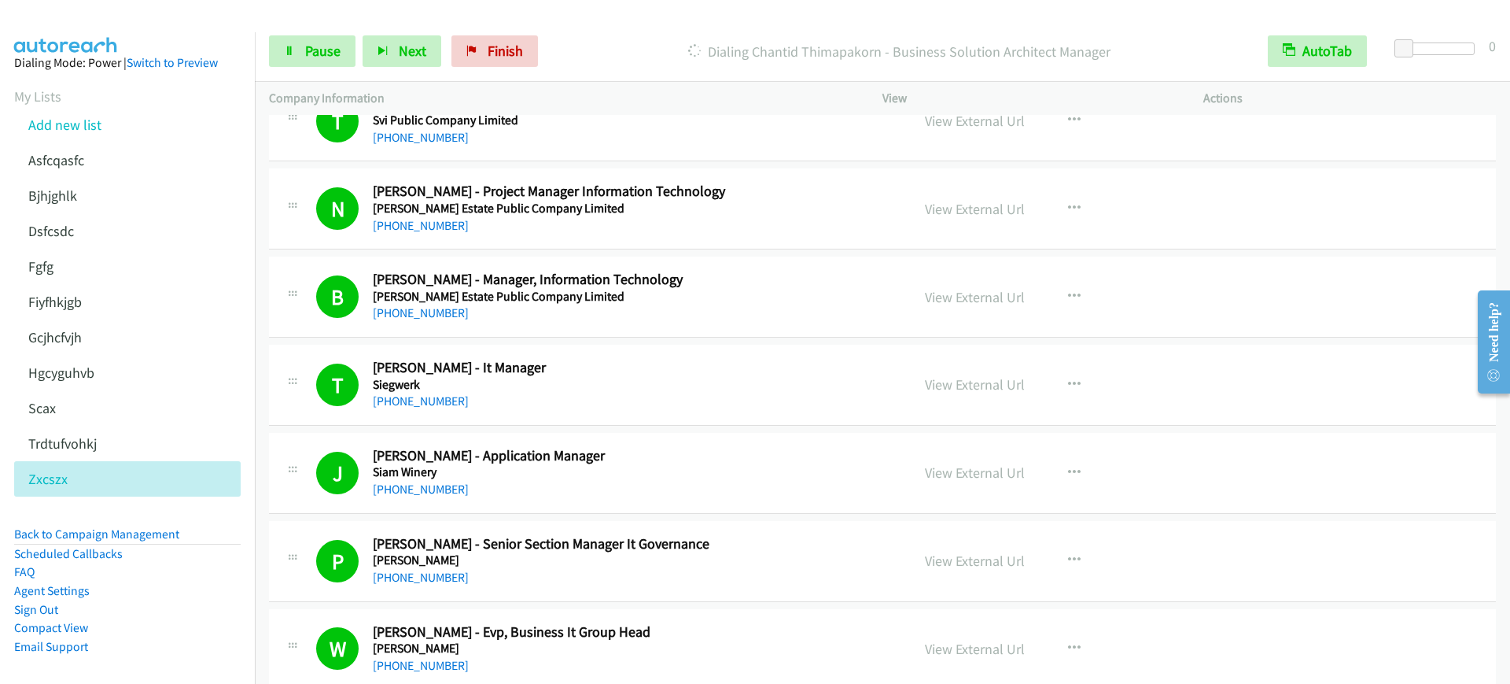
scroll to position [5212, 0]
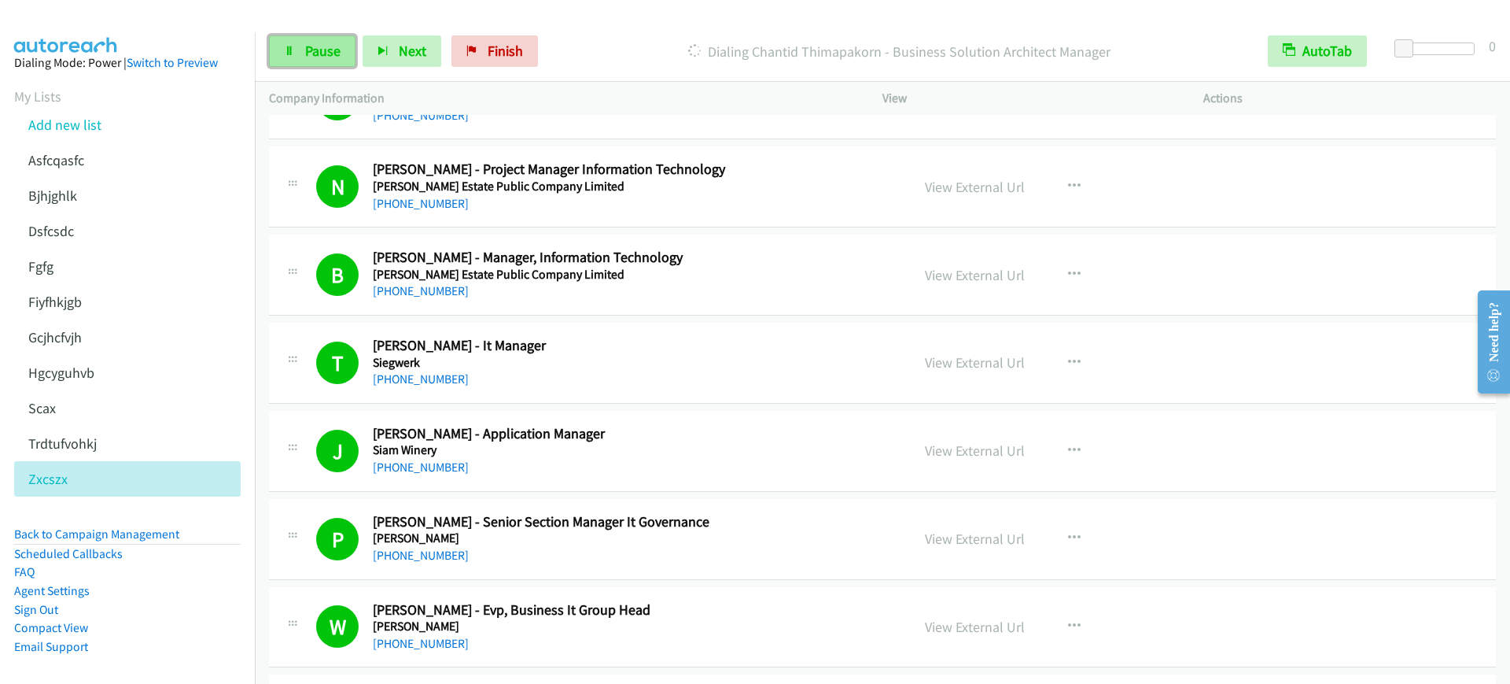
click at [305, 55] on span "Pause" at bounding box center [322, 51] width 35 height 18
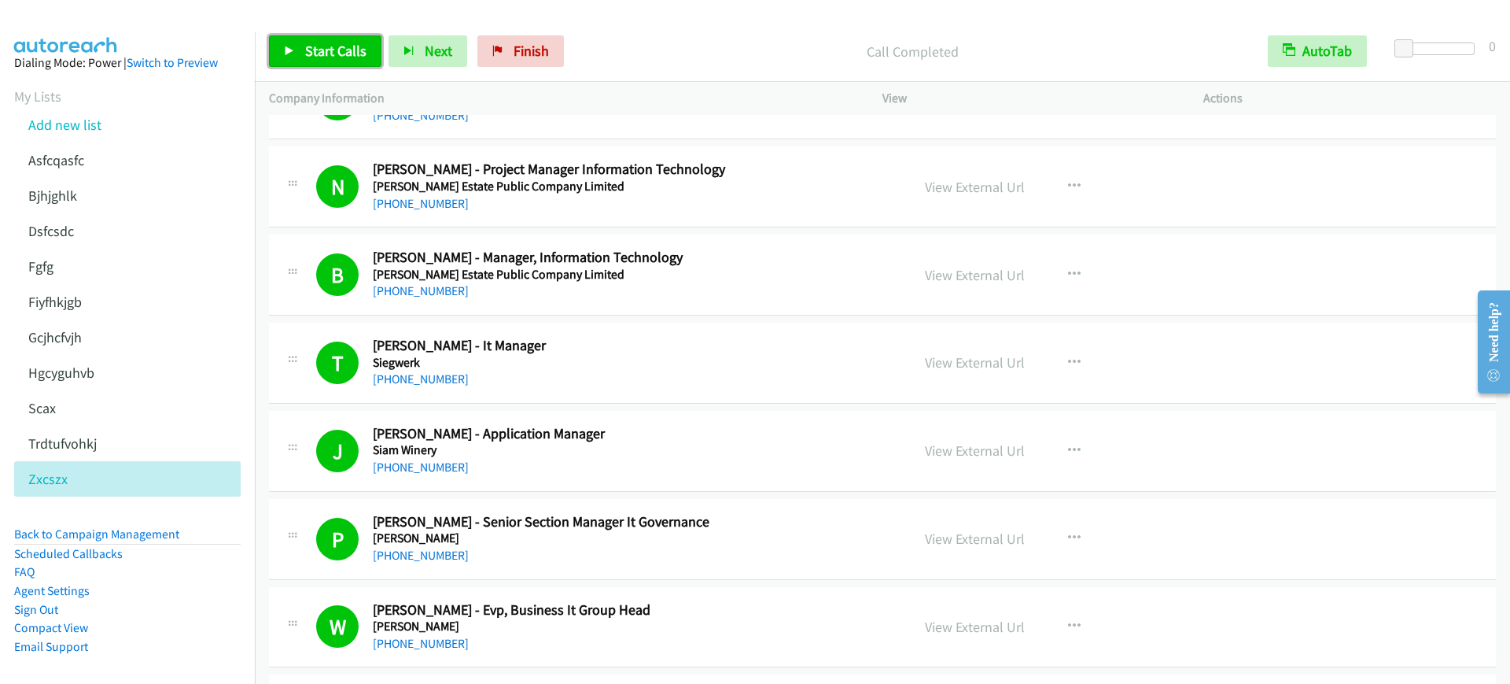
click at [329, 39] on link "Start Calls" at bounding box center [325, 50] width 112 height 31
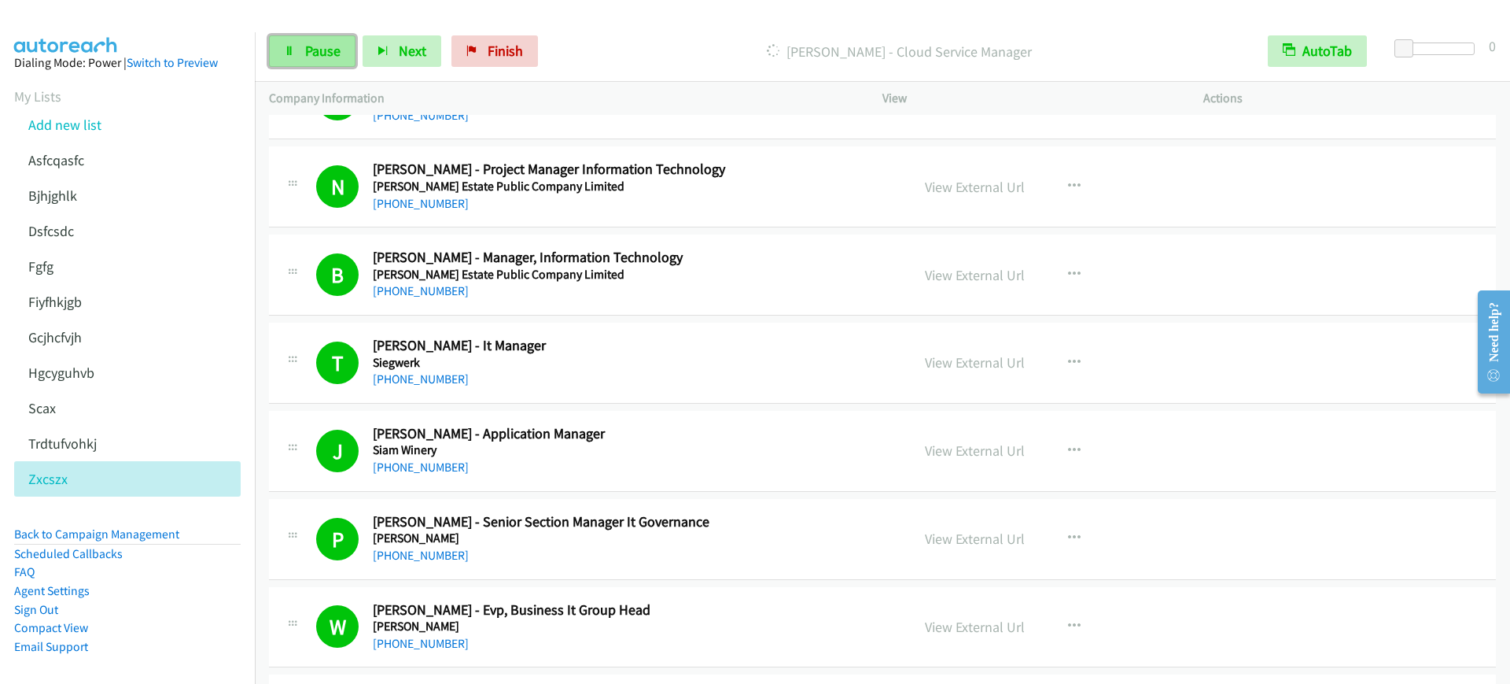
click at [298, 39] on link "Pause" at bounding box center [312, 50] width 87 height 31
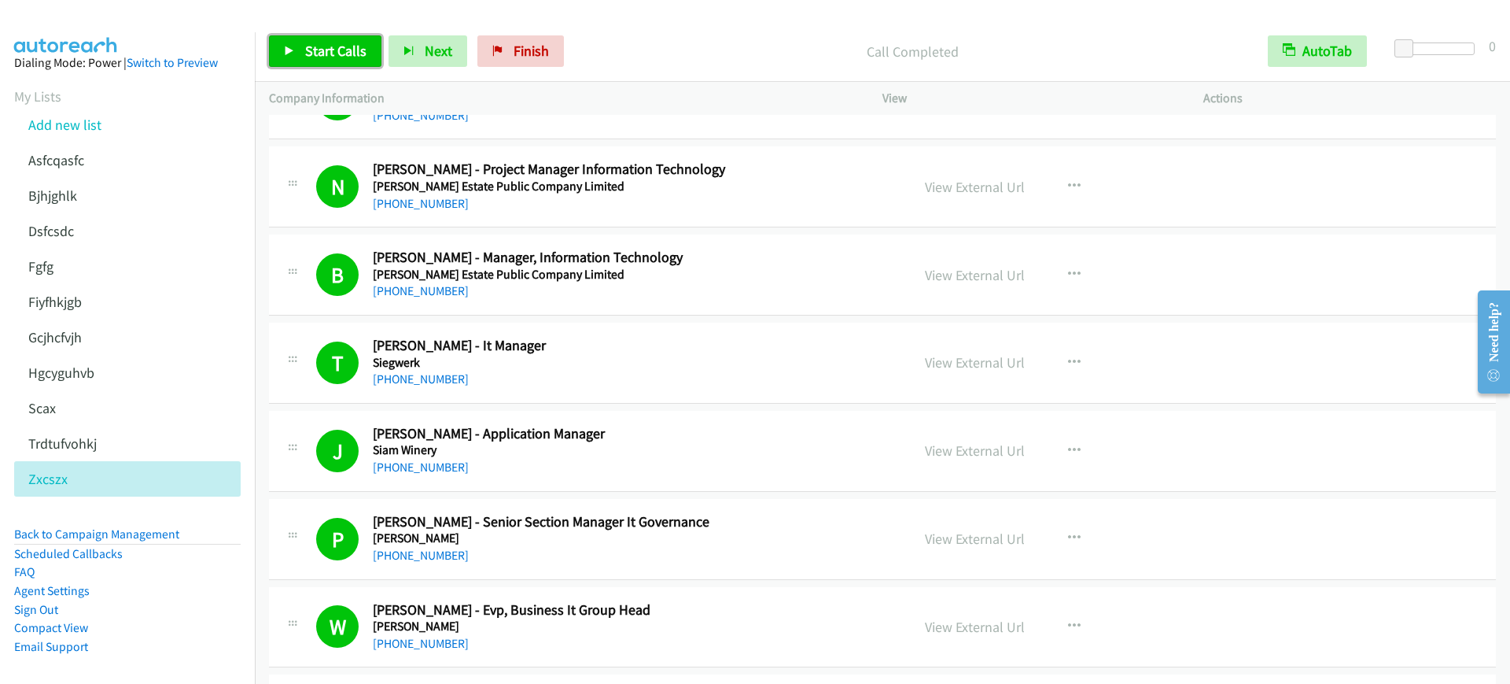
click at [321, 63] on link "Start Calls" at bounding box center [325, 50] width 112 height 31
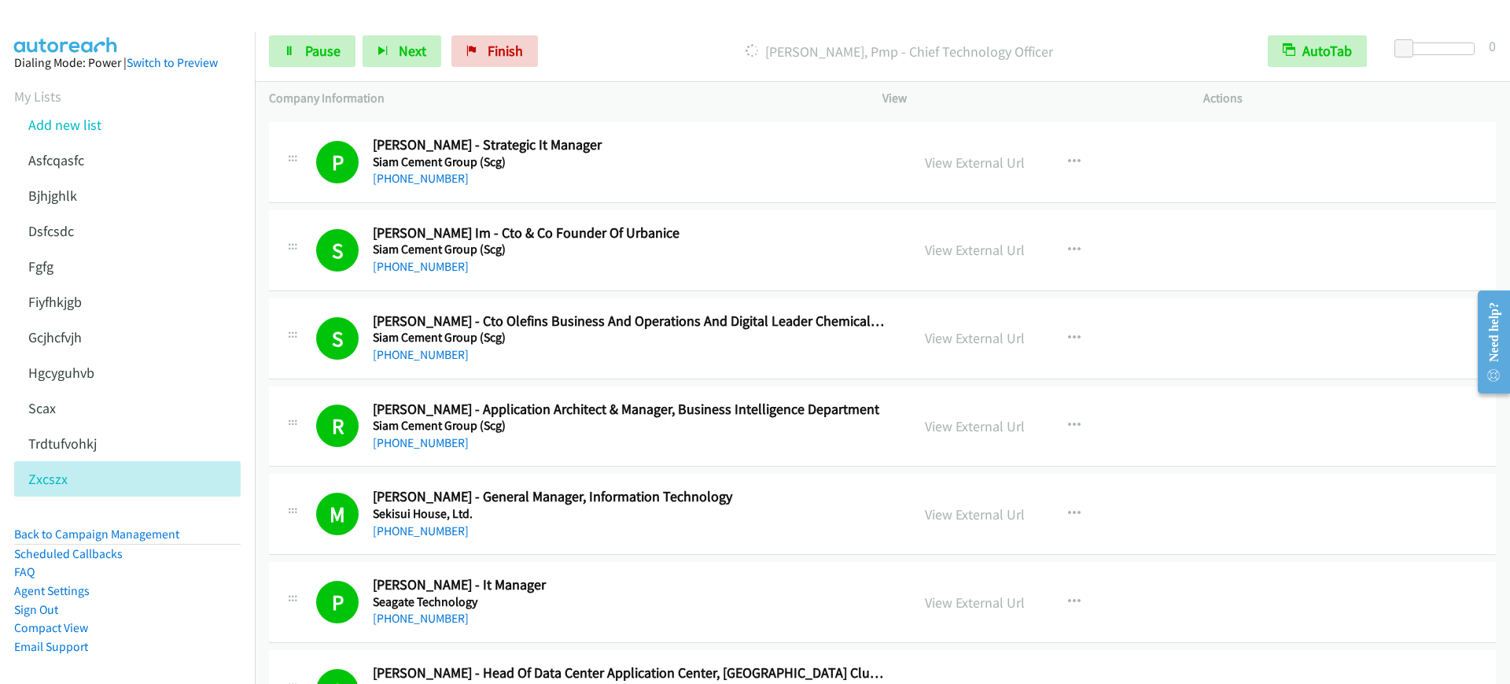
scroll to position [7473, 0]
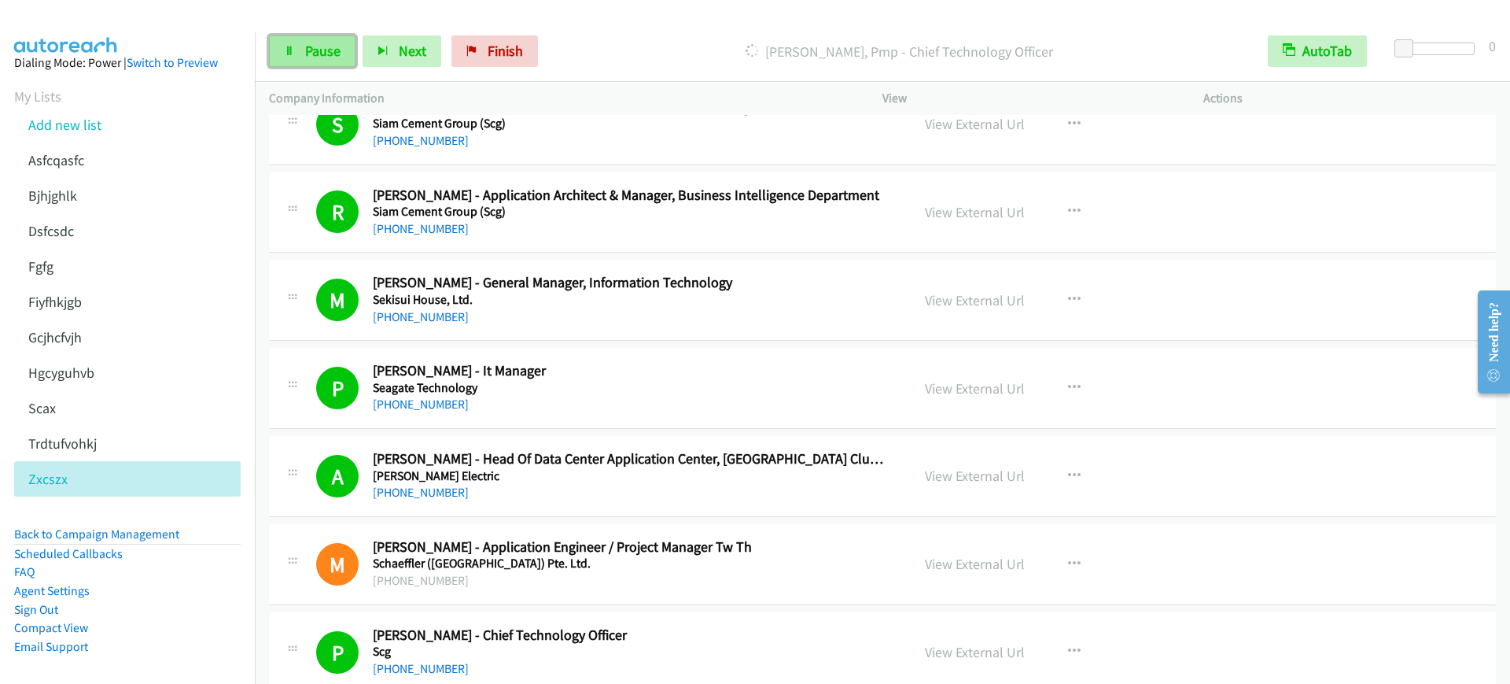
click at [311, 57] on span "Pause" at bounding box center [322, 51] width 35 height 18
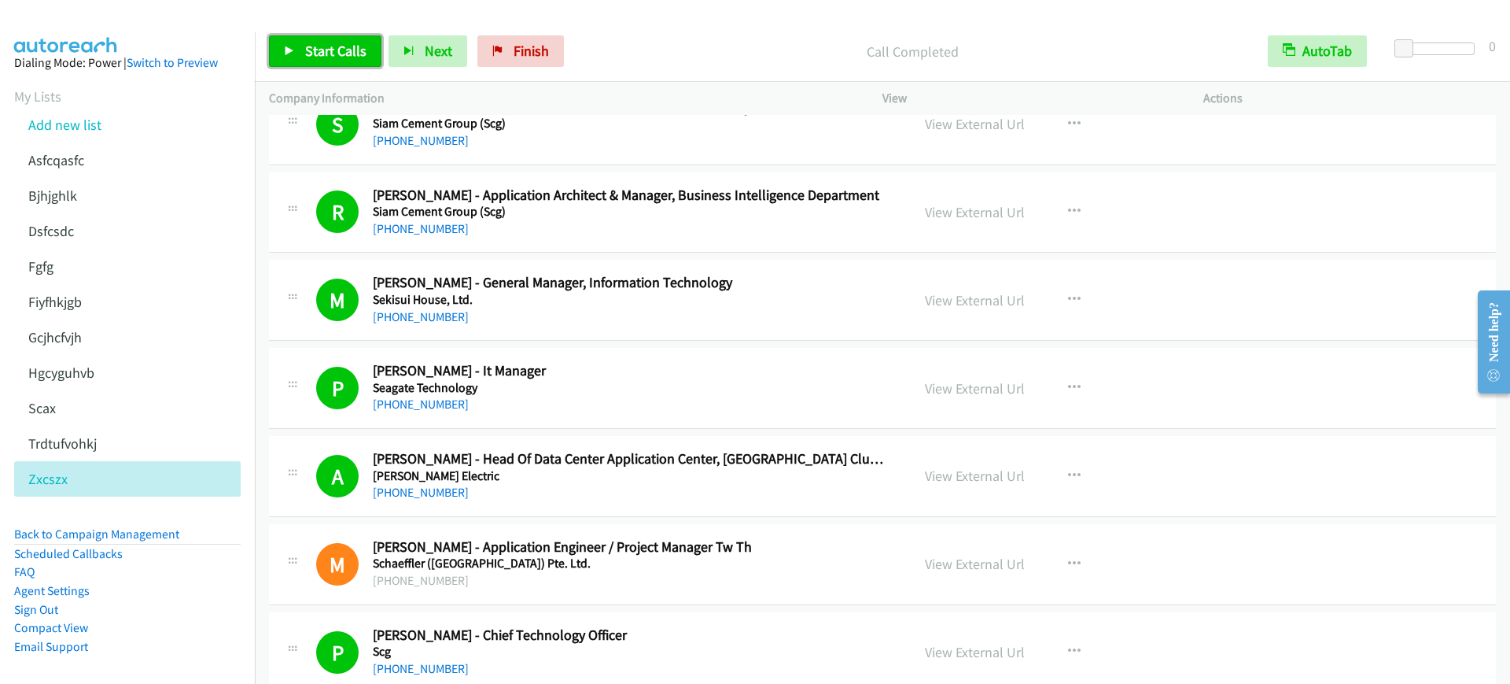
click at [335, 59] on span "Start Calls" at bounding box center [335, 51] width 61 height 18
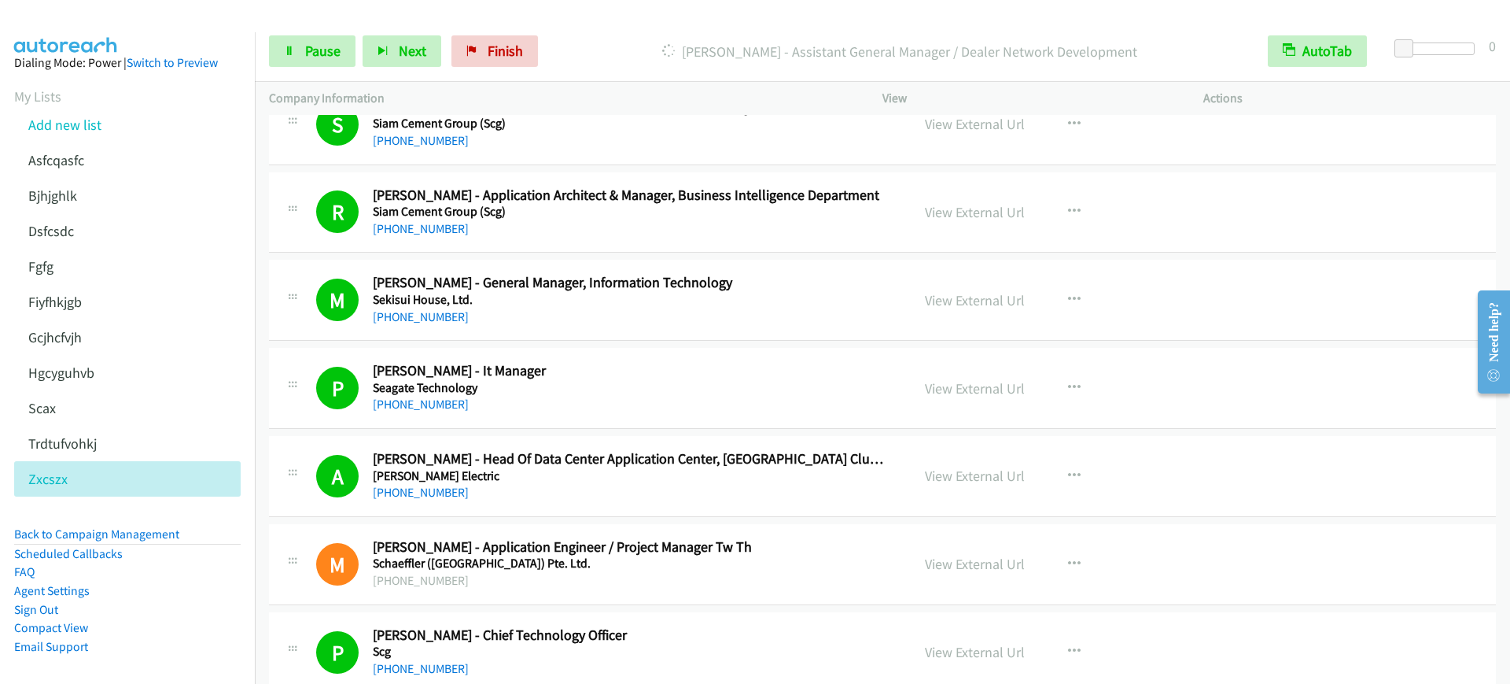
click at [629, 60] on p "[PERSON_NAME] - Assistant General Manager / Dealer Network Development" at bounding box center [899, 51] width 680 height 21
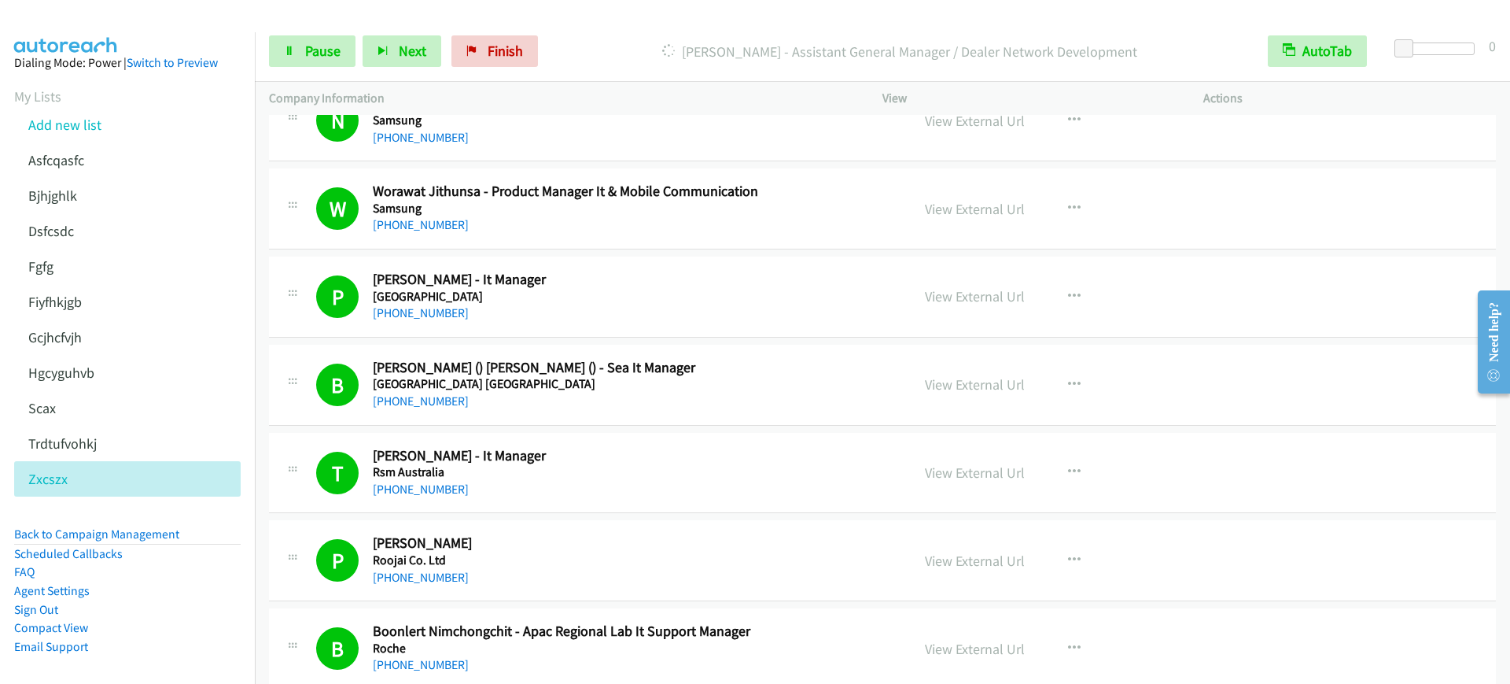
scroll to position [9145, 0]
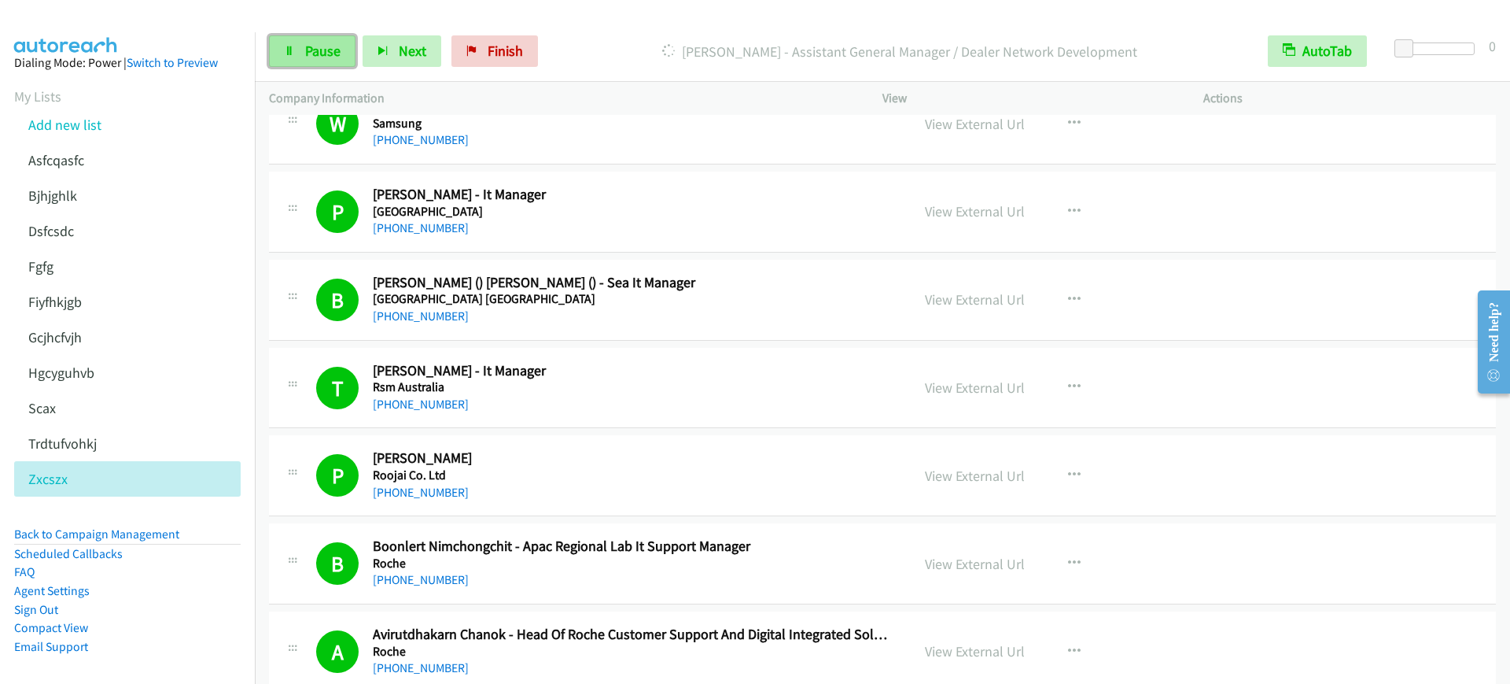
click at [319, 61] on link "Pause" at bounding box center [312, 50] width 87 height 31
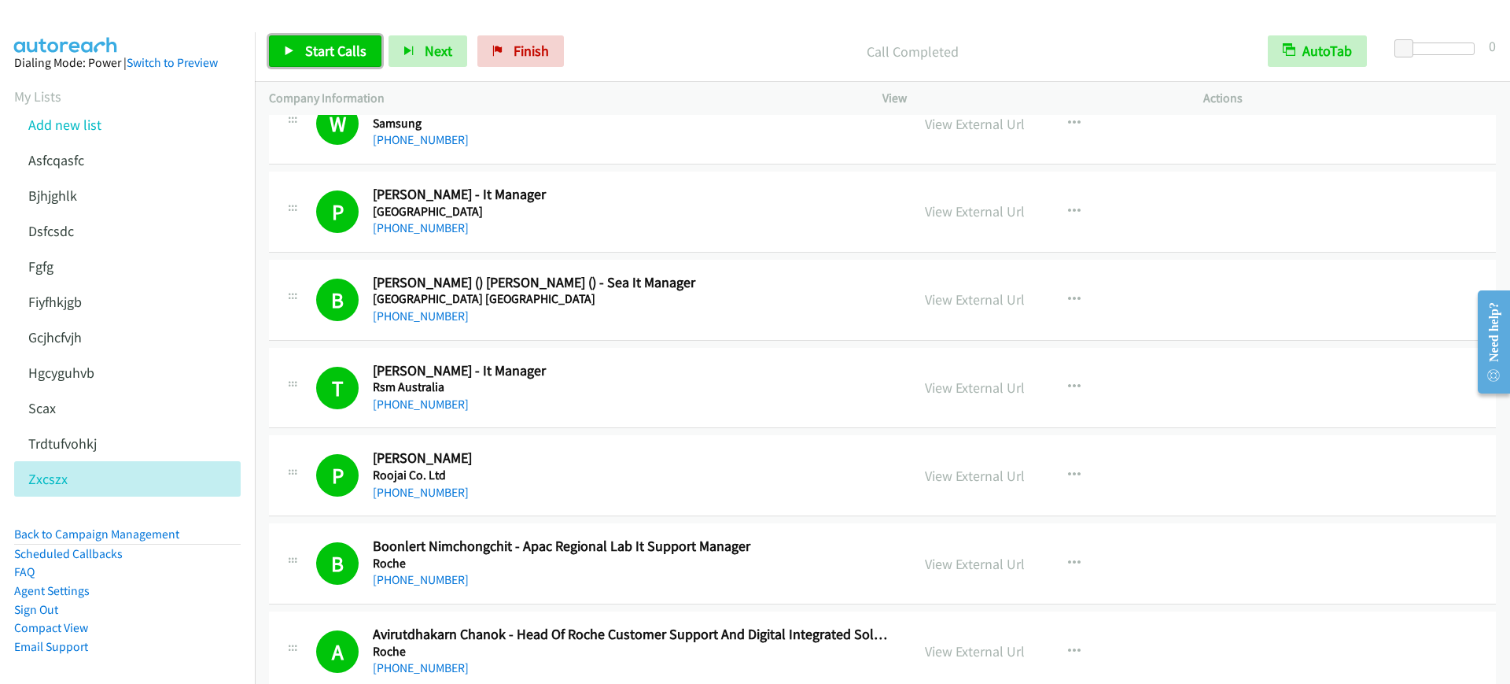
click at [311, 61] on link "Start Calls" at bounding box center [325, 50] width 112 height 31
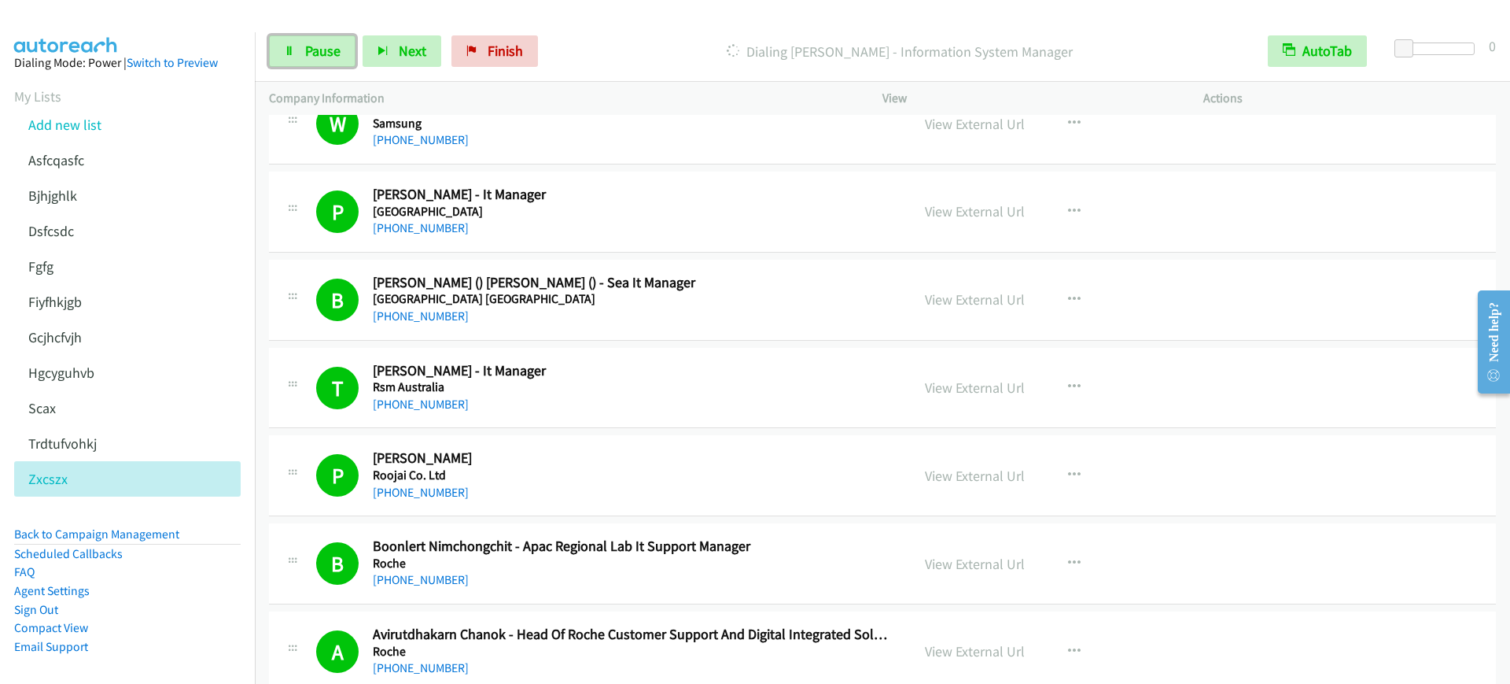
drag, startPoint x: 303, startPoint y: 46, endPoint x: 326, endPoint y: 69, distance: 33.4
click at [304, 46] on link "Pause" at bounding box center [312, 50] width 87 height 31
